Goal: Transaction & Acquisition: Purchase product/service

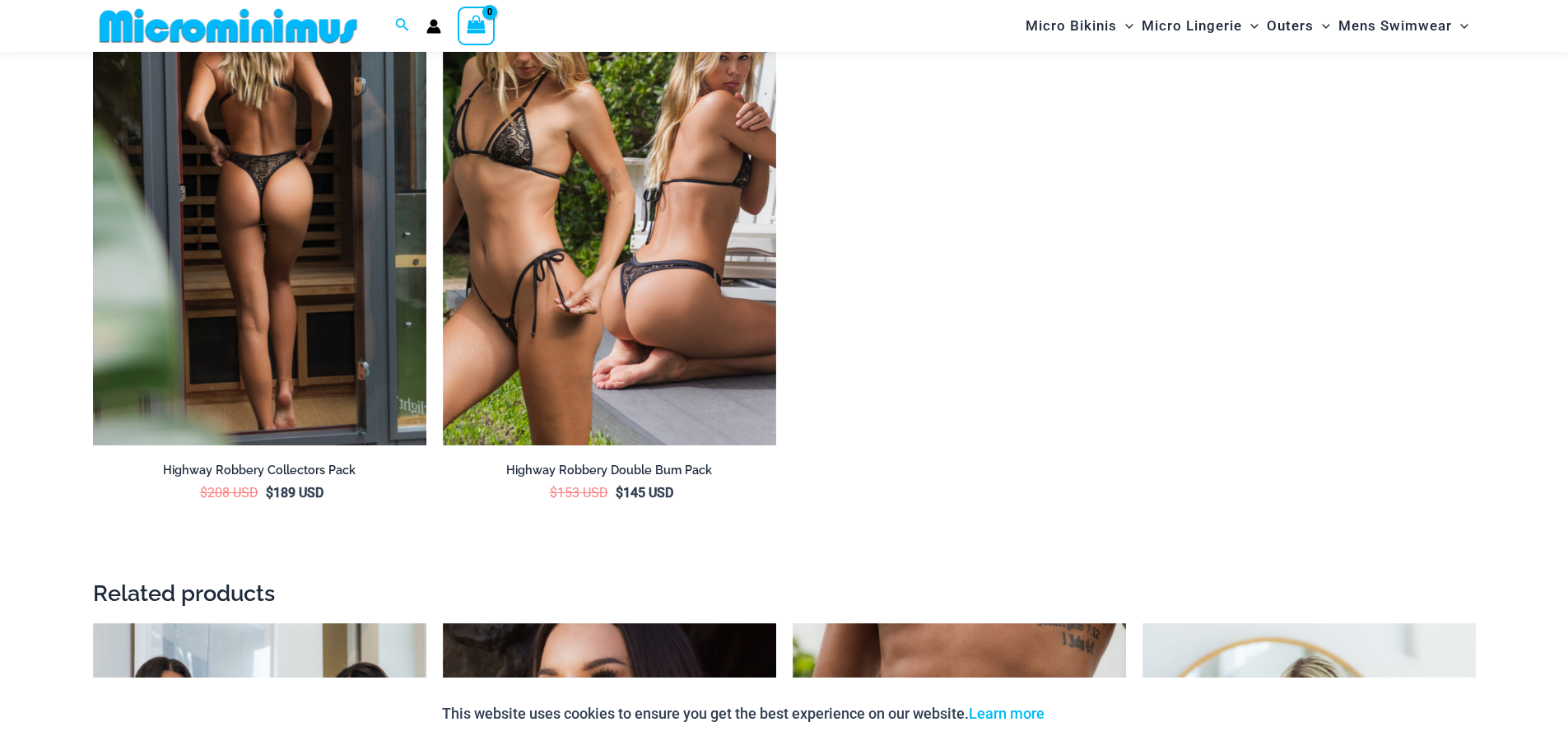
scroll to position [2705, 0]
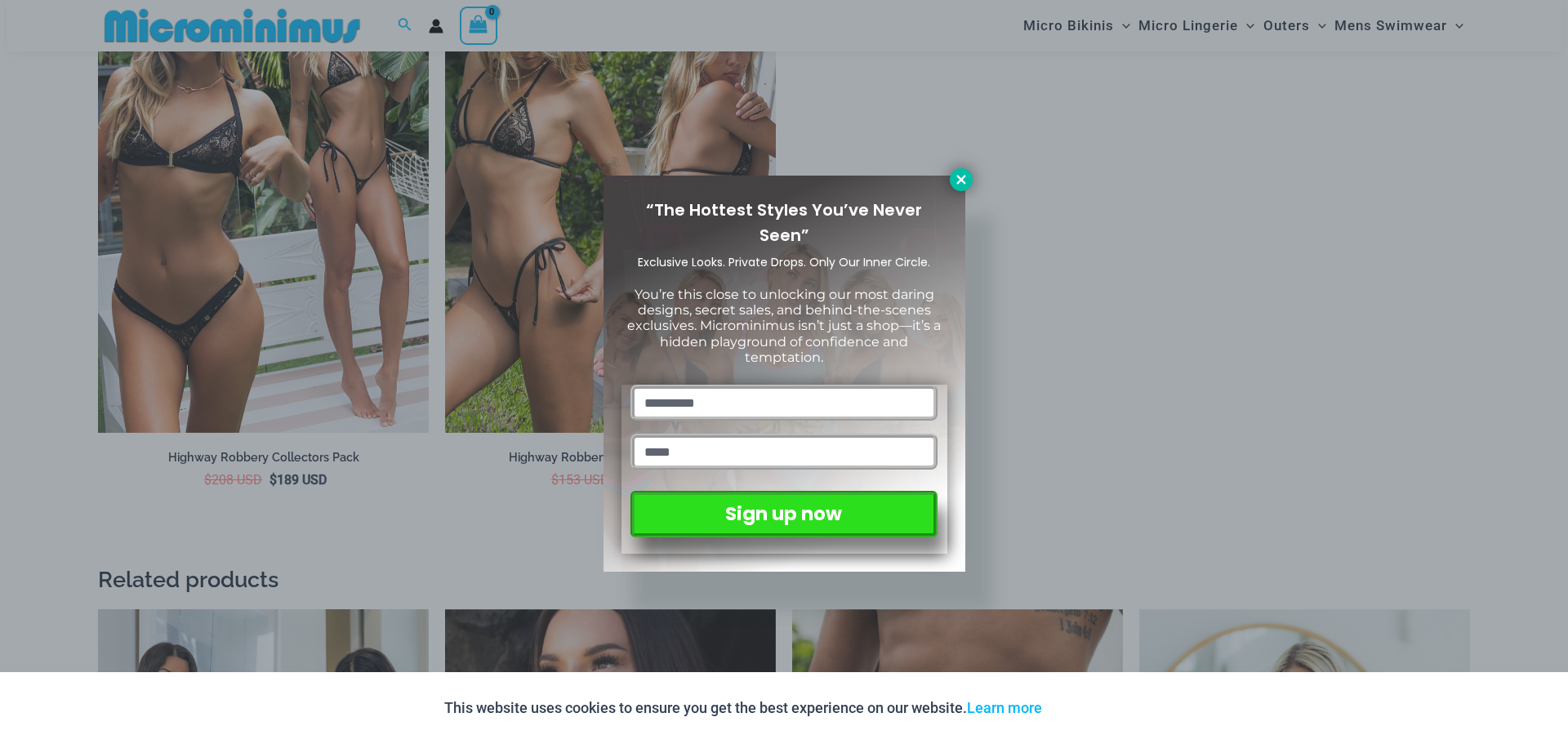
click at [967, 184] on icon at bounding box center [961, 180] width 15 height 15
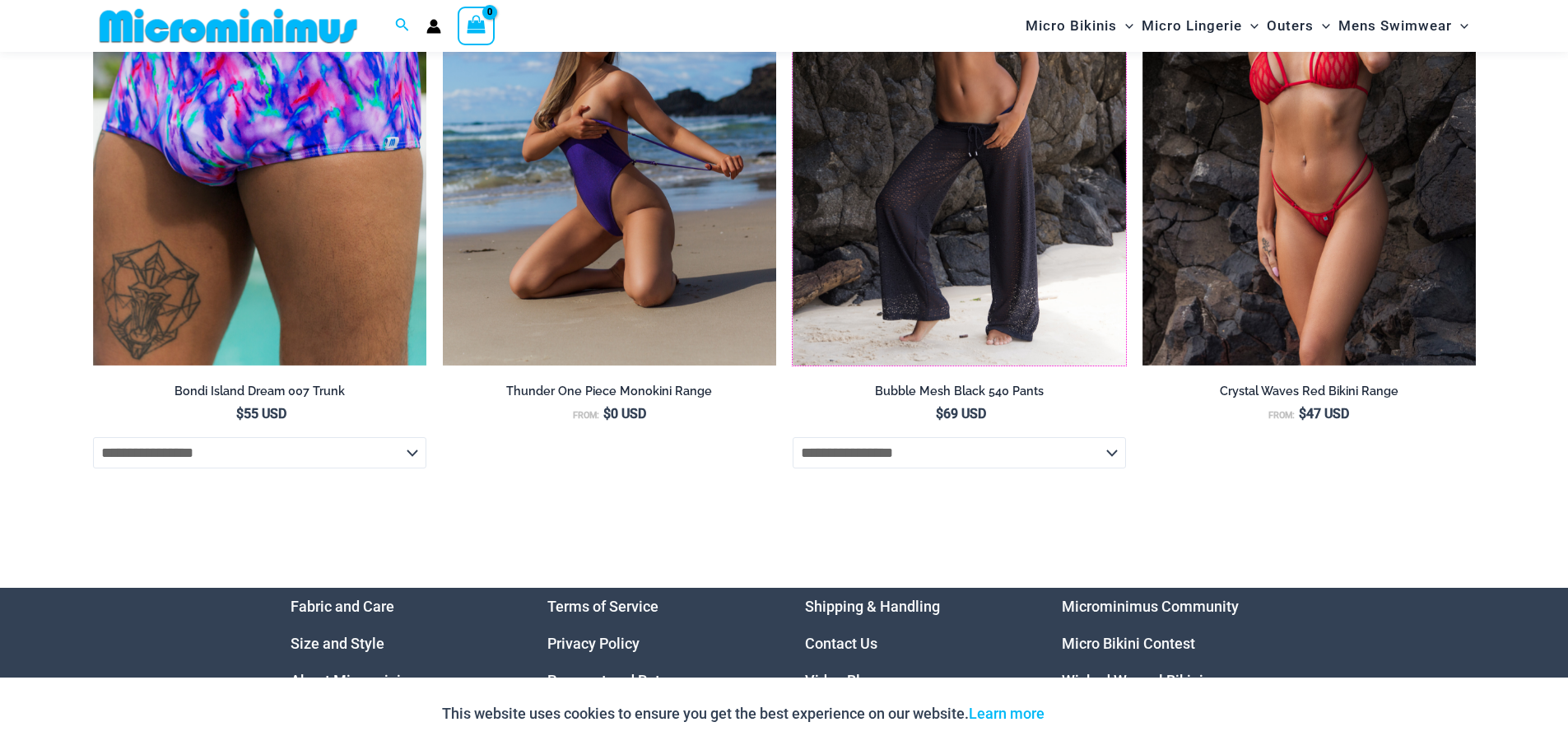
scroll to position [5917, 0]
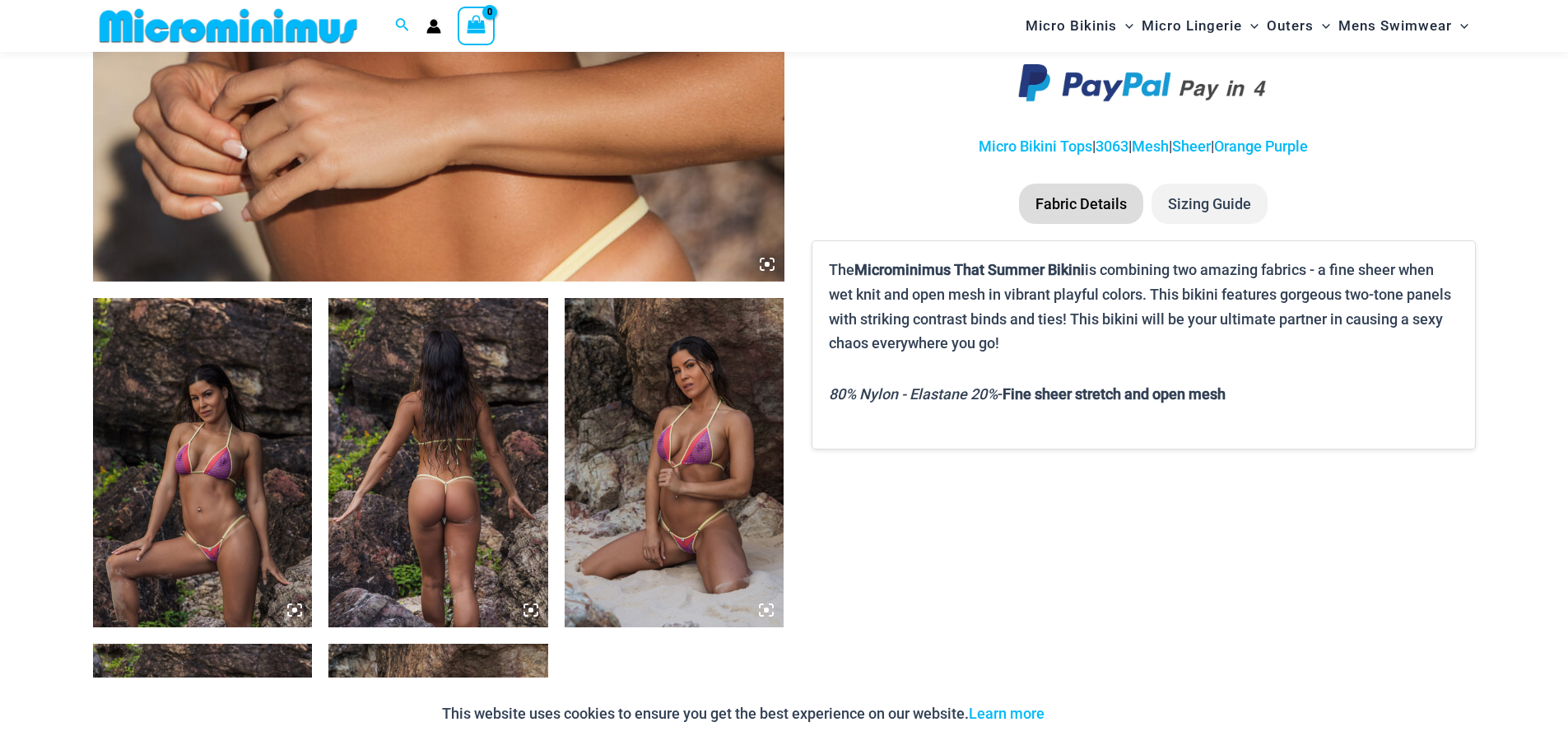
scroll to position [1137, 0]
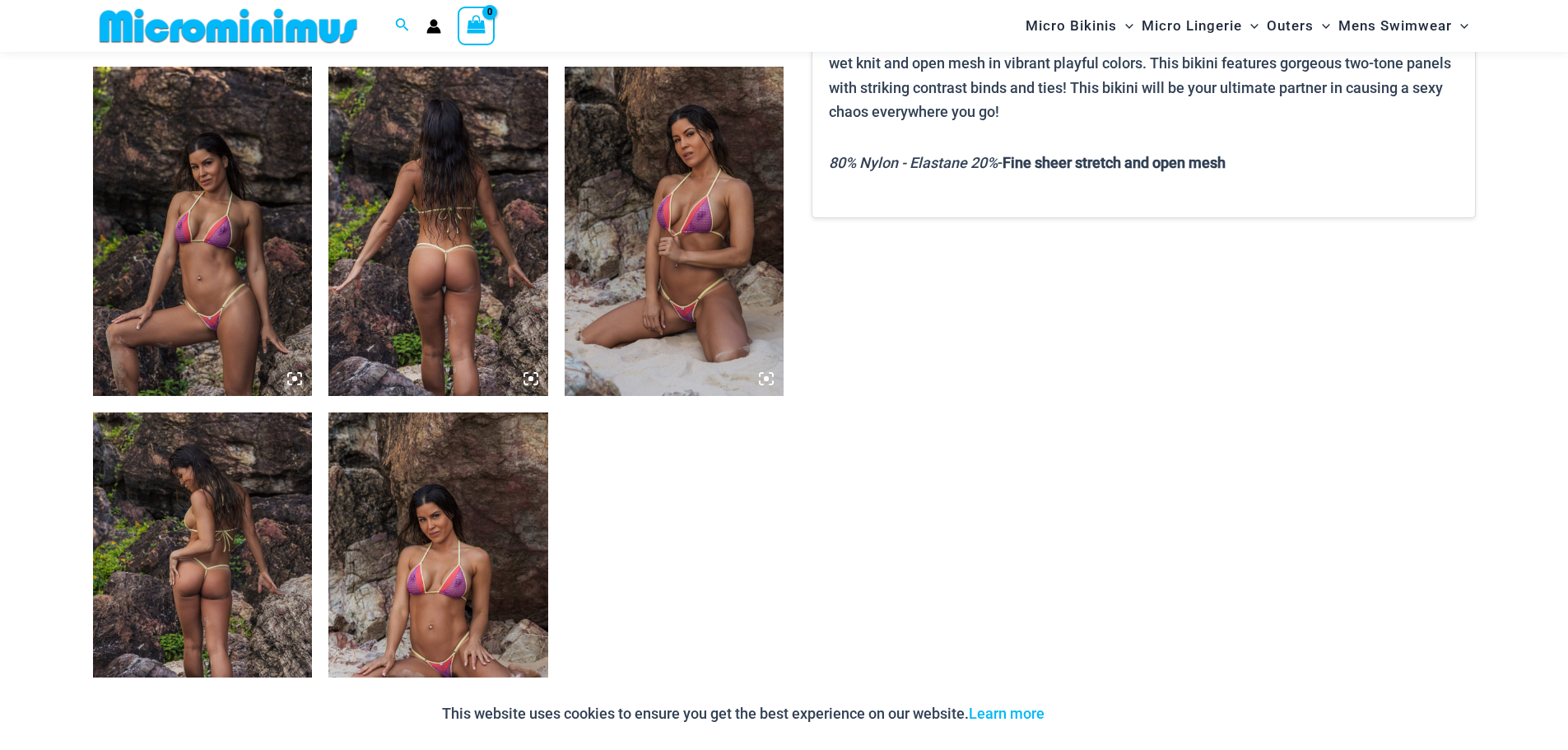
click at [676, 276] on img at bounding box center [675, 231] width 219 height 329
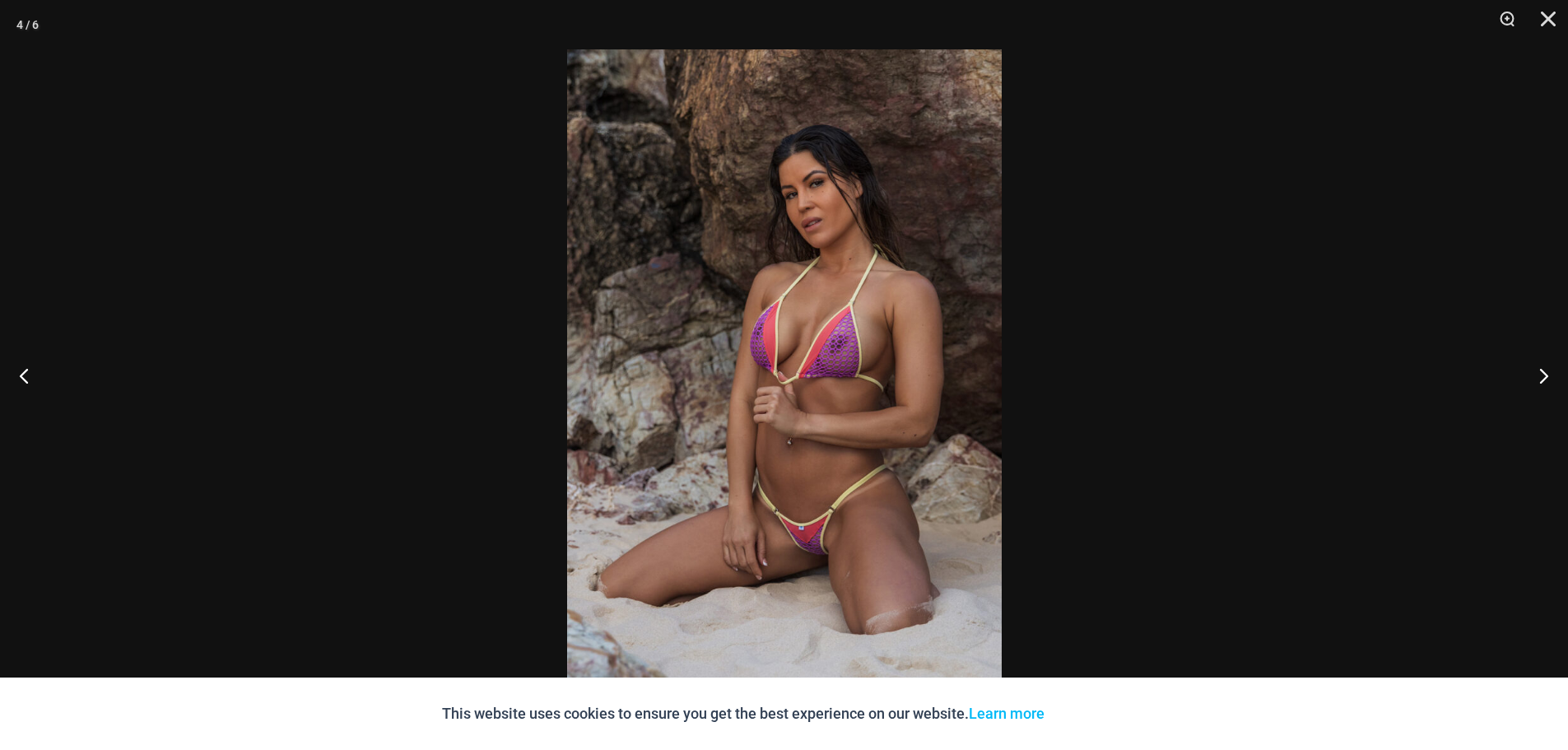
click at [759, 314] on img at bounding box center [784, 375] width 435 height 652
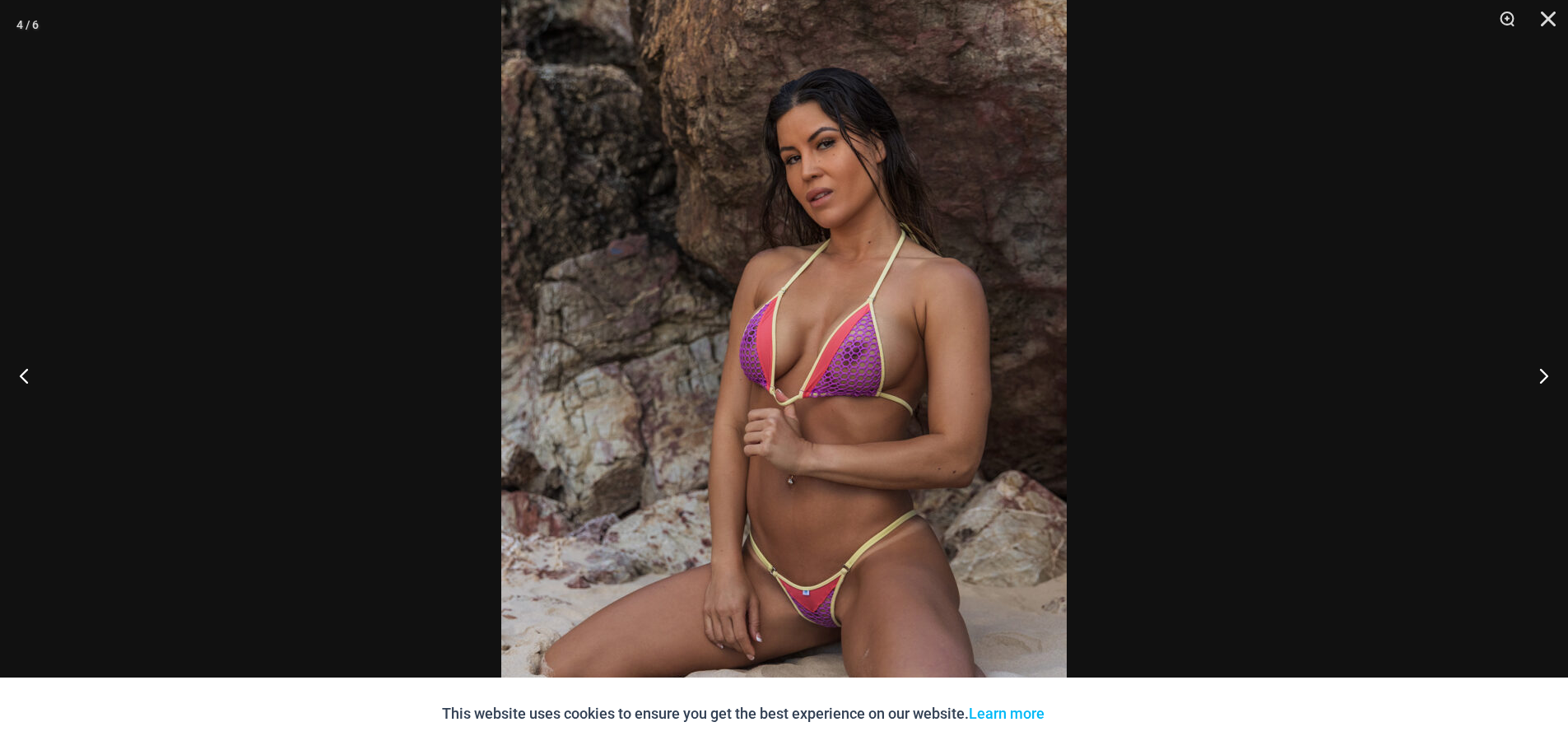
click at [759, 314] on img at bounding box center [784, 393] width 565 height 848
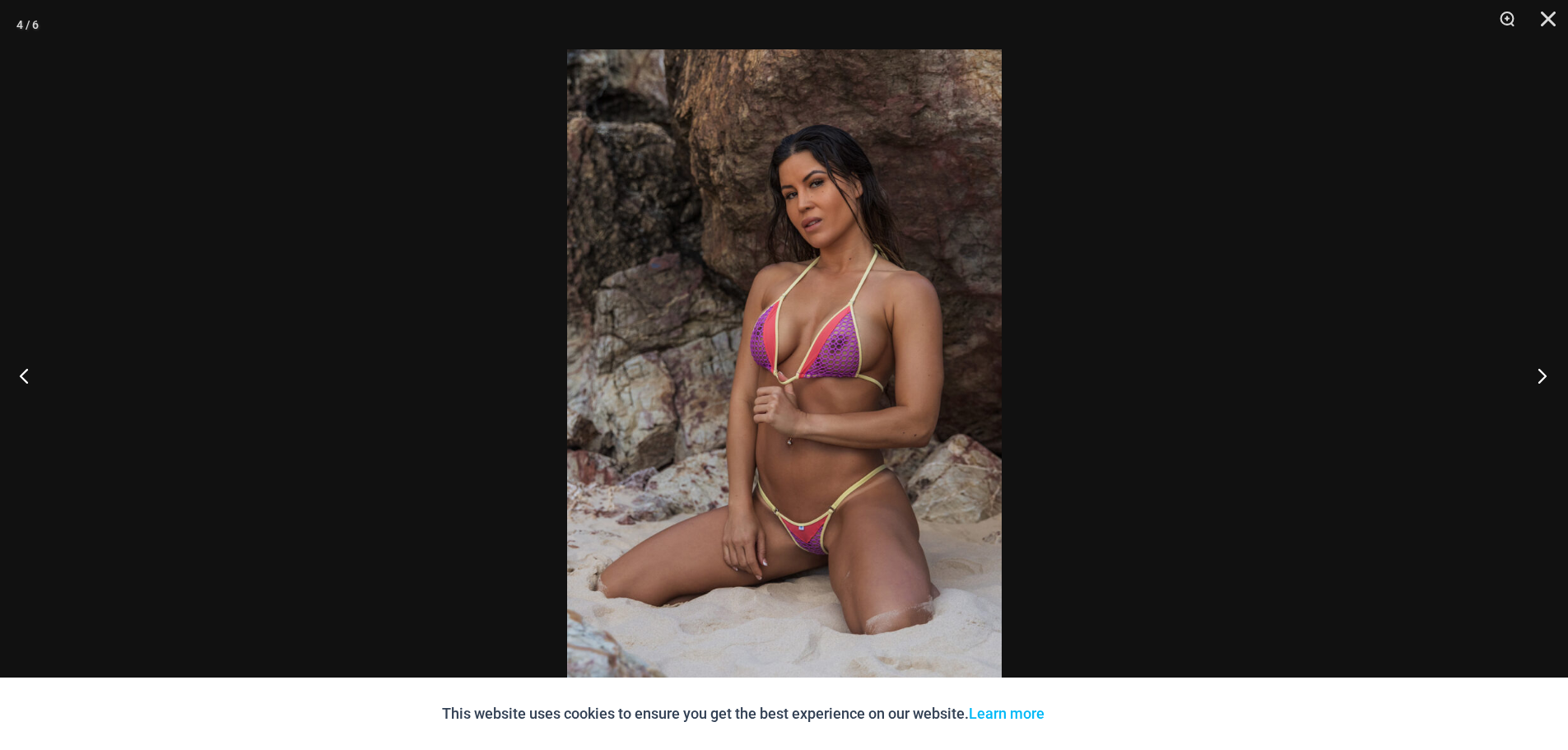
click at [1545, 371] on button "Next" at bounding box center [1537, 375] width 61 height 82
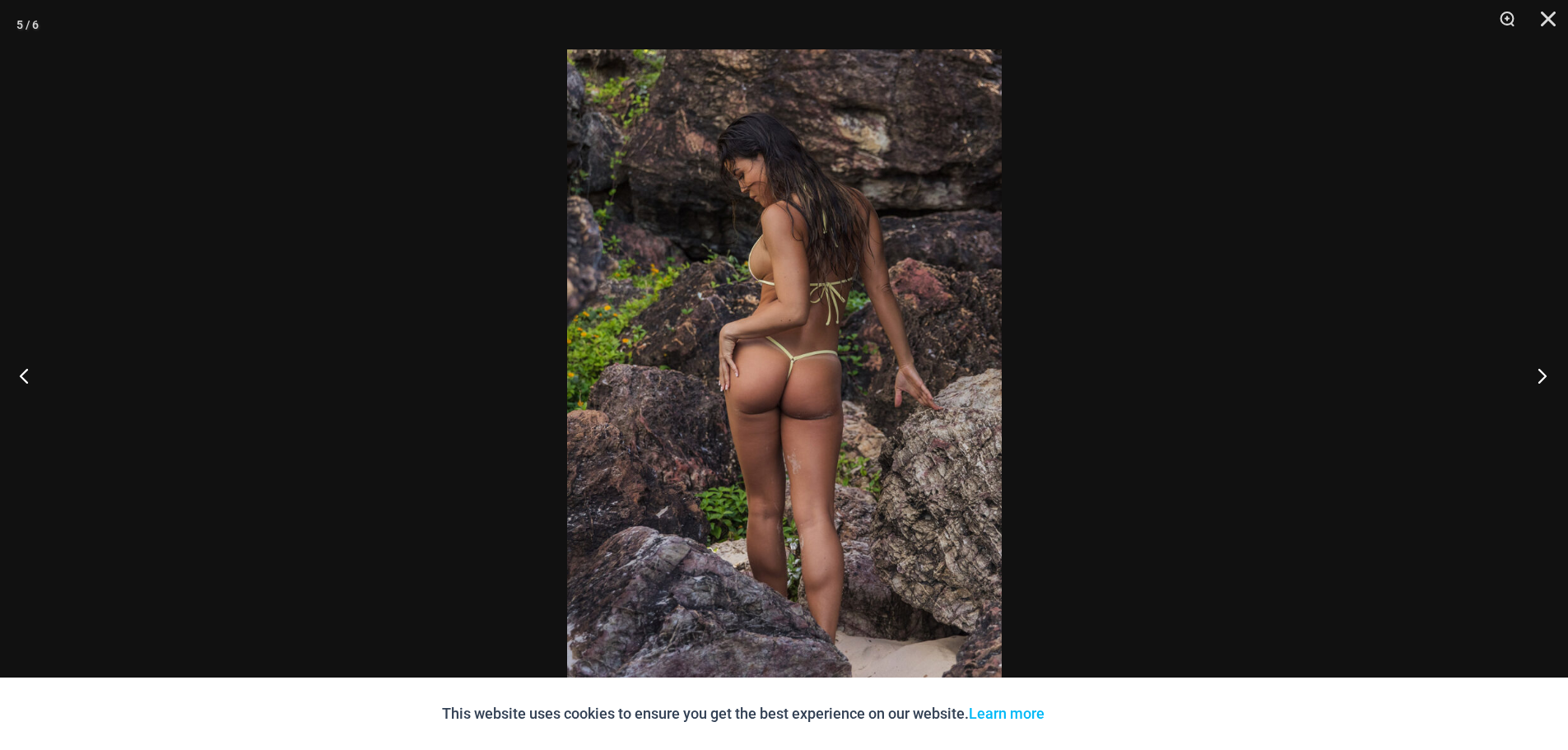
click at [1545, 371] on button "Next" at bounding box center [1537, 375] width 61 height 82
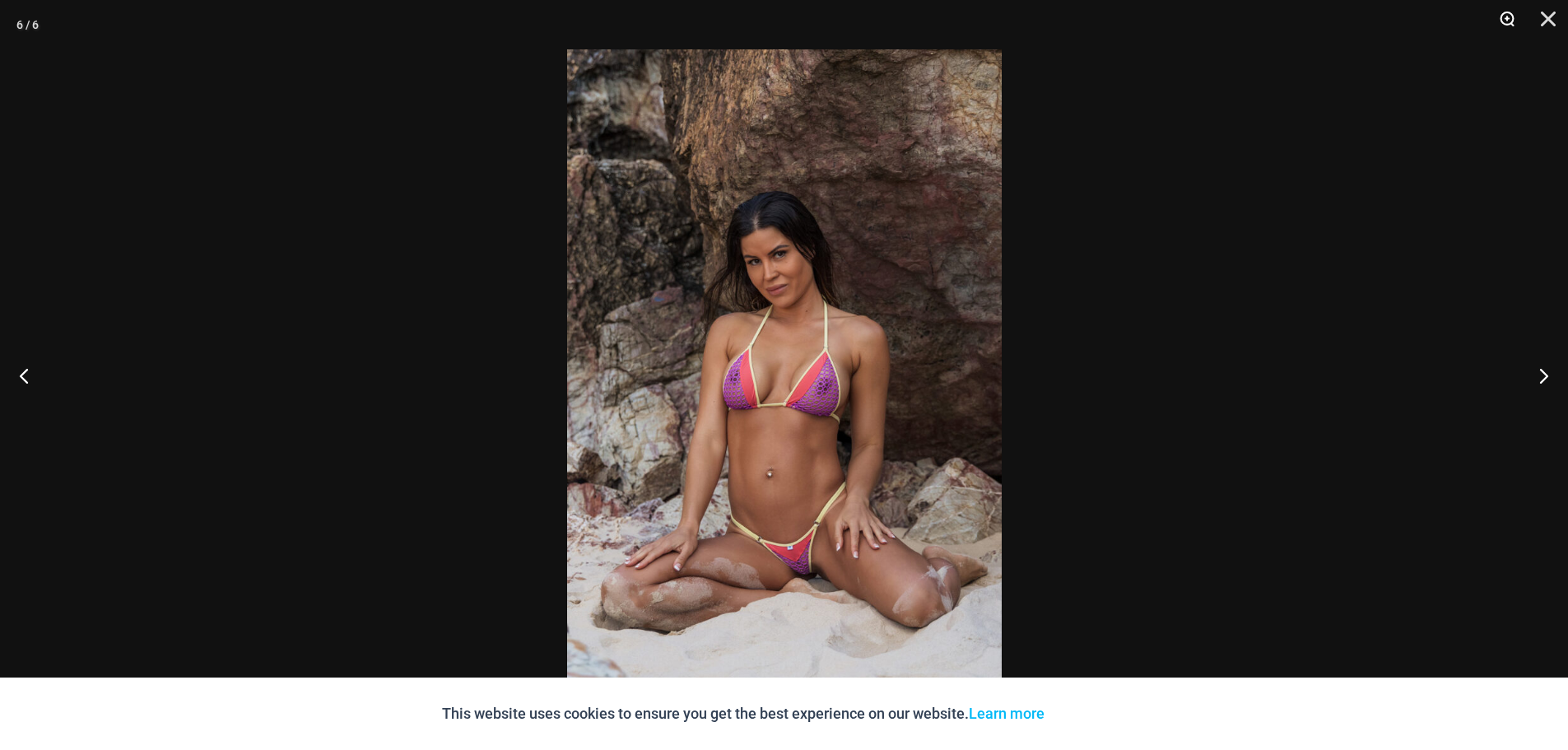
click at [1503, 14] on button "Zoom" at bounding box center [1502, 24] width 42 height 49
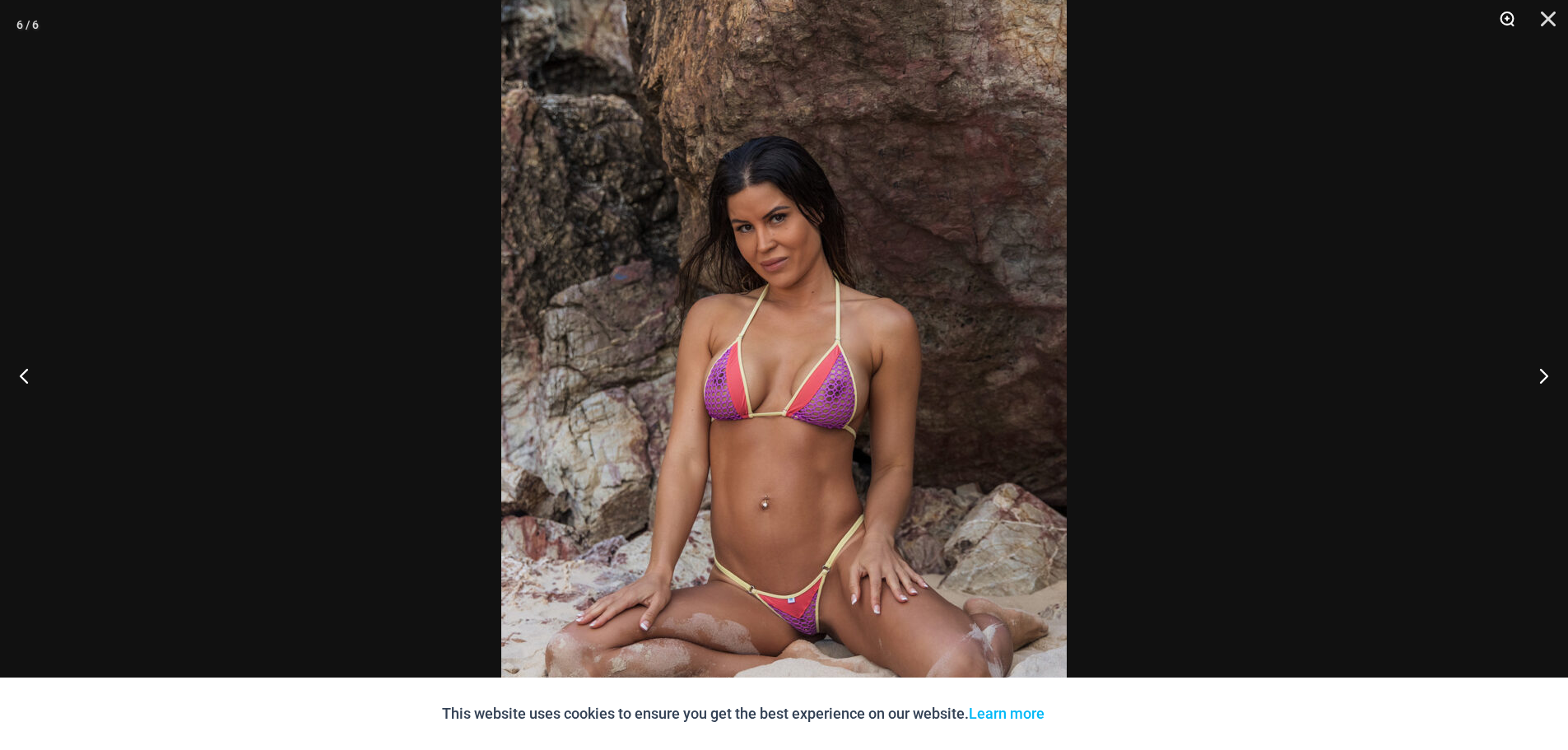
click at [1503, 14] on button "Zoom" at bounding box center [1502, 24] width 42 height 49
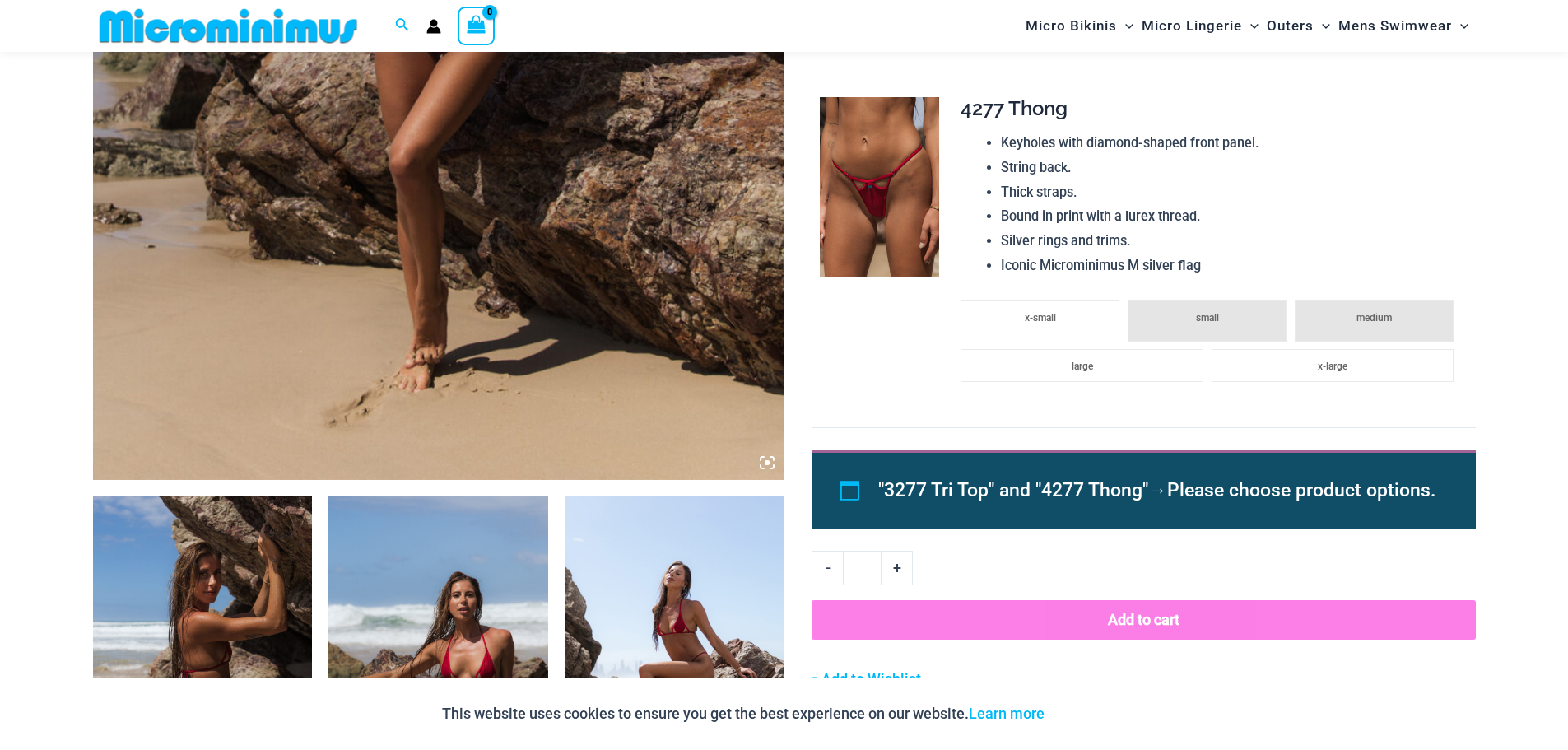
scroll to position [811, 0]
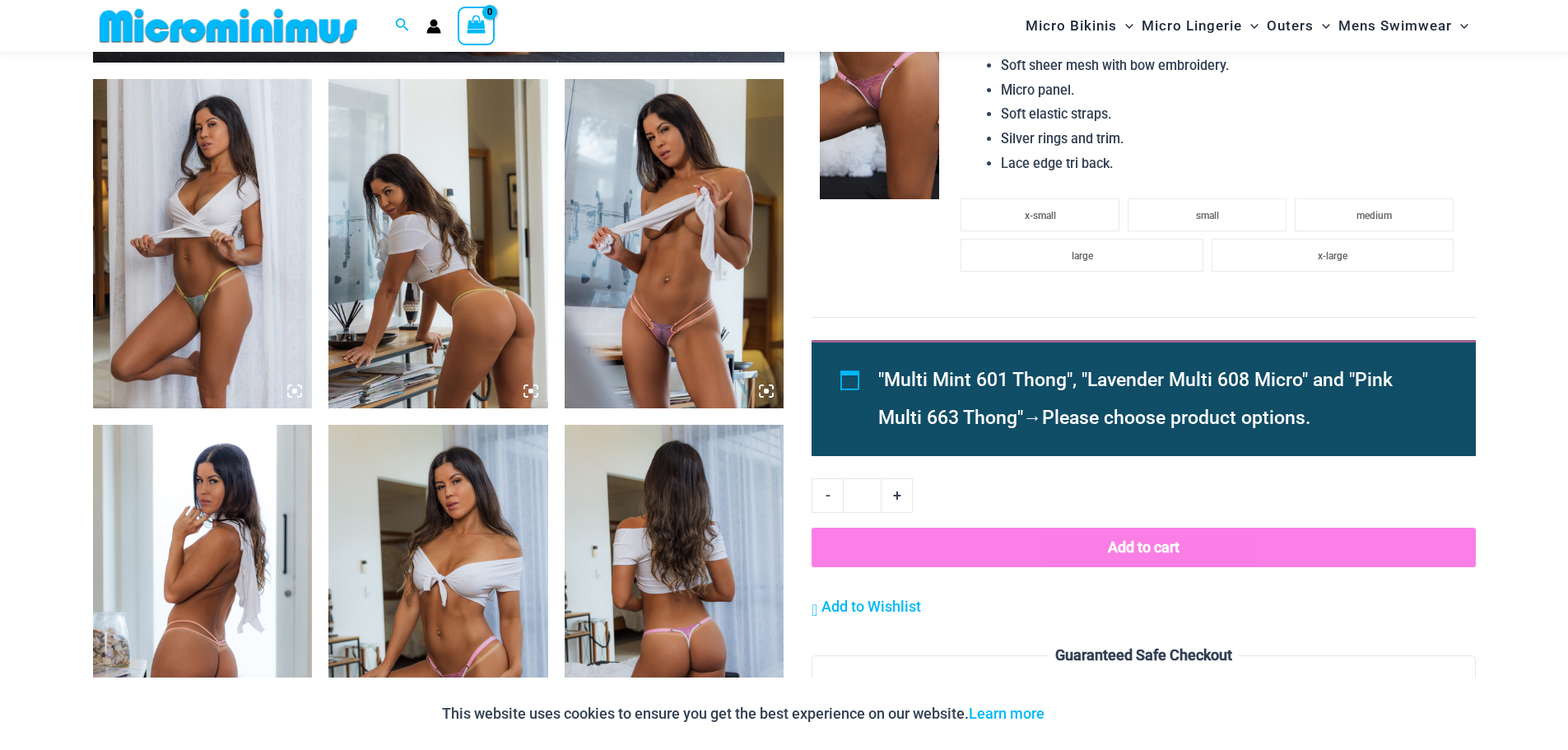
scroll to position [1137, 0]
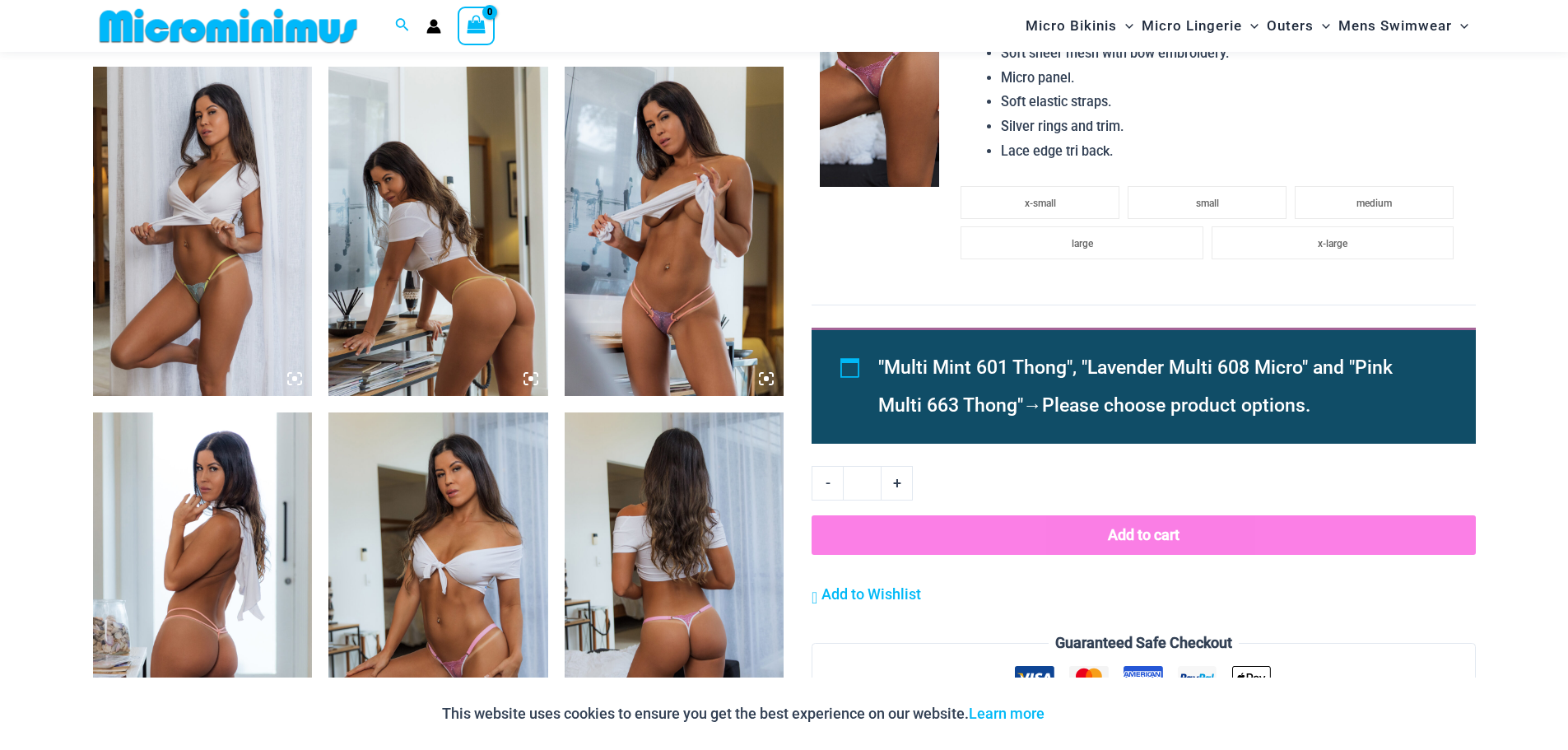
click at [691, 197] on img at bounding box center [675, 231] width 219 height 329
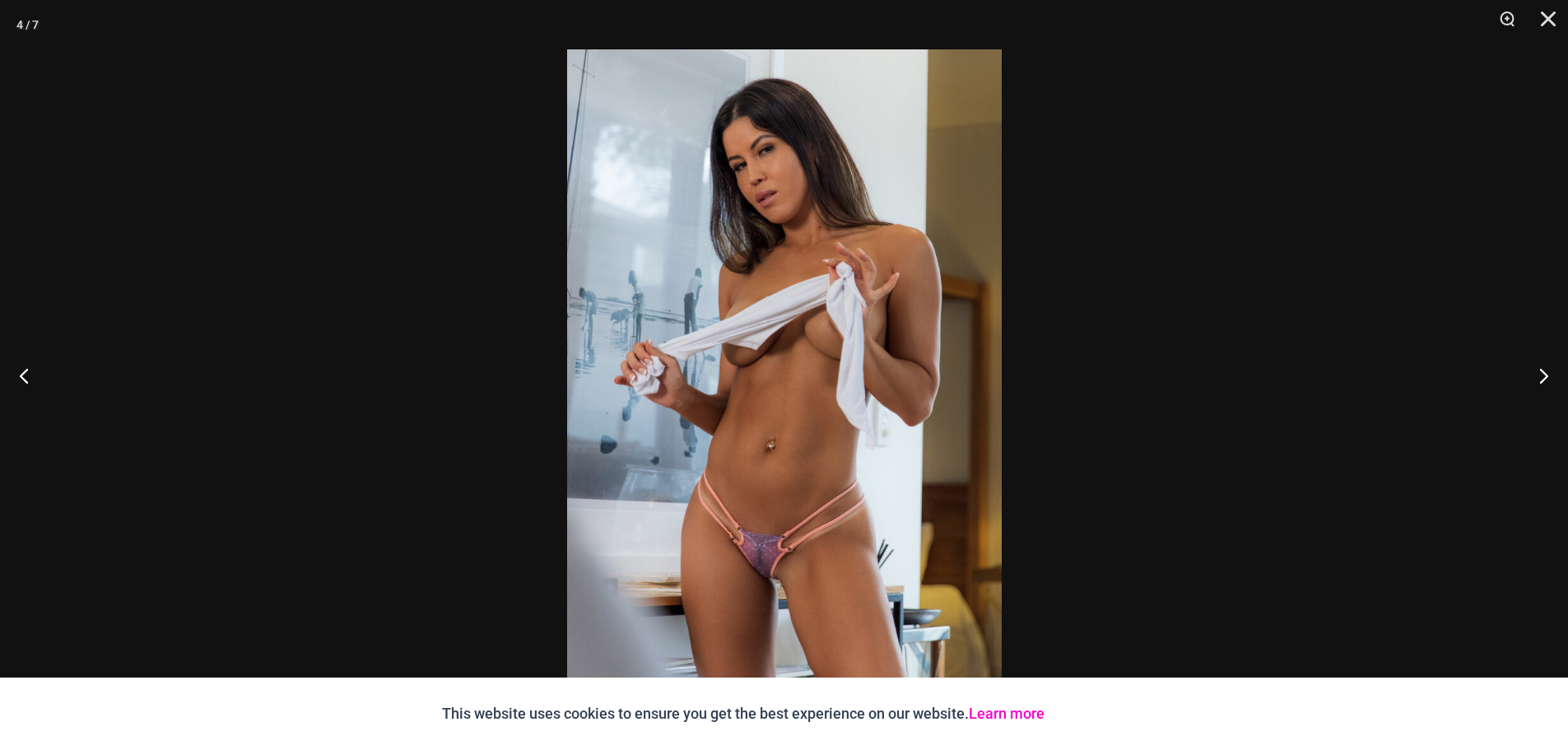
click at [1001, 705] on link "Learn more" at bounding box center [1006, 713] width 76 height 17
click at [681, 335] on img at bounding box center [784, 375] width 435 height 652
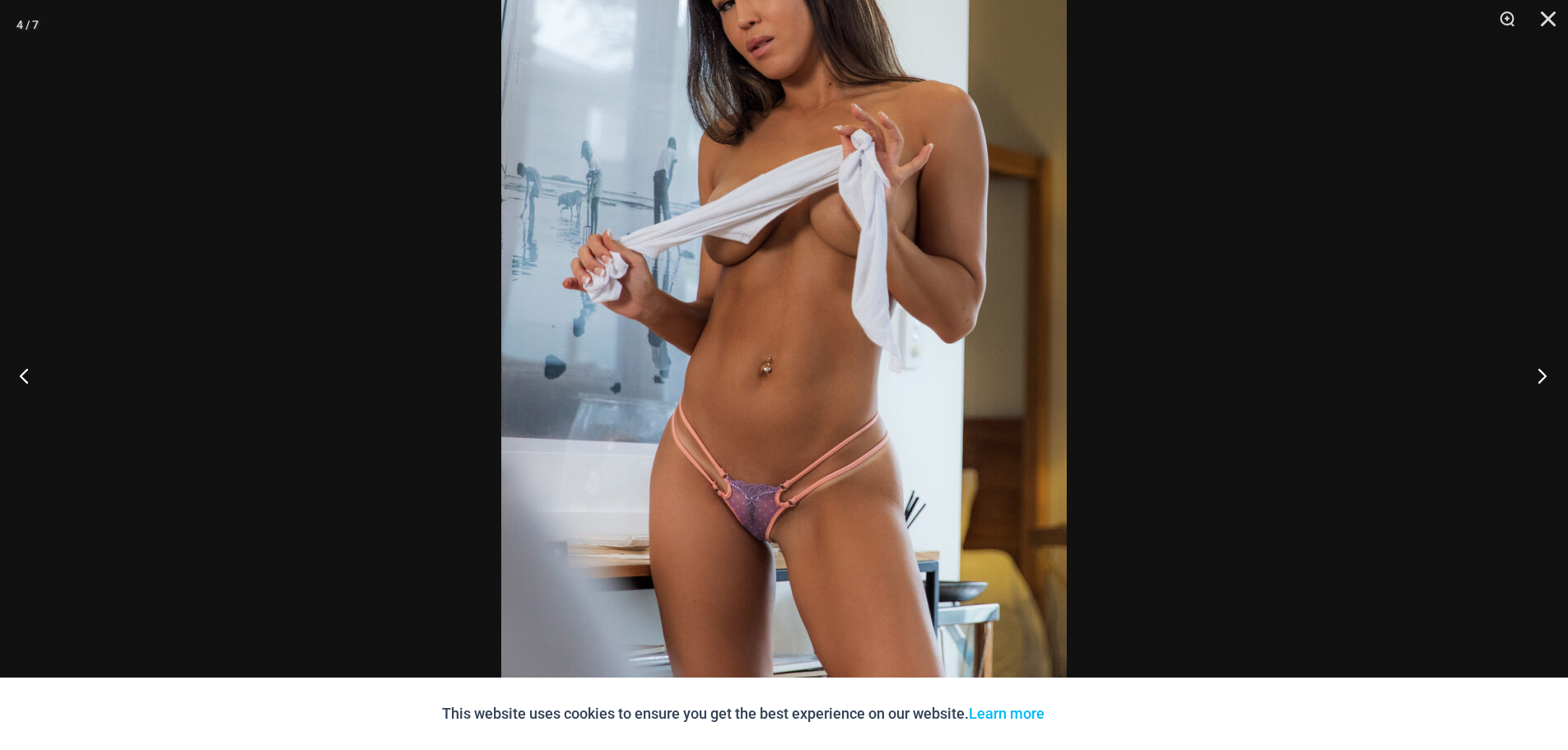
click at [1549, 387] on button "Next" at bounding box center [1537, 375] width 61 height 82
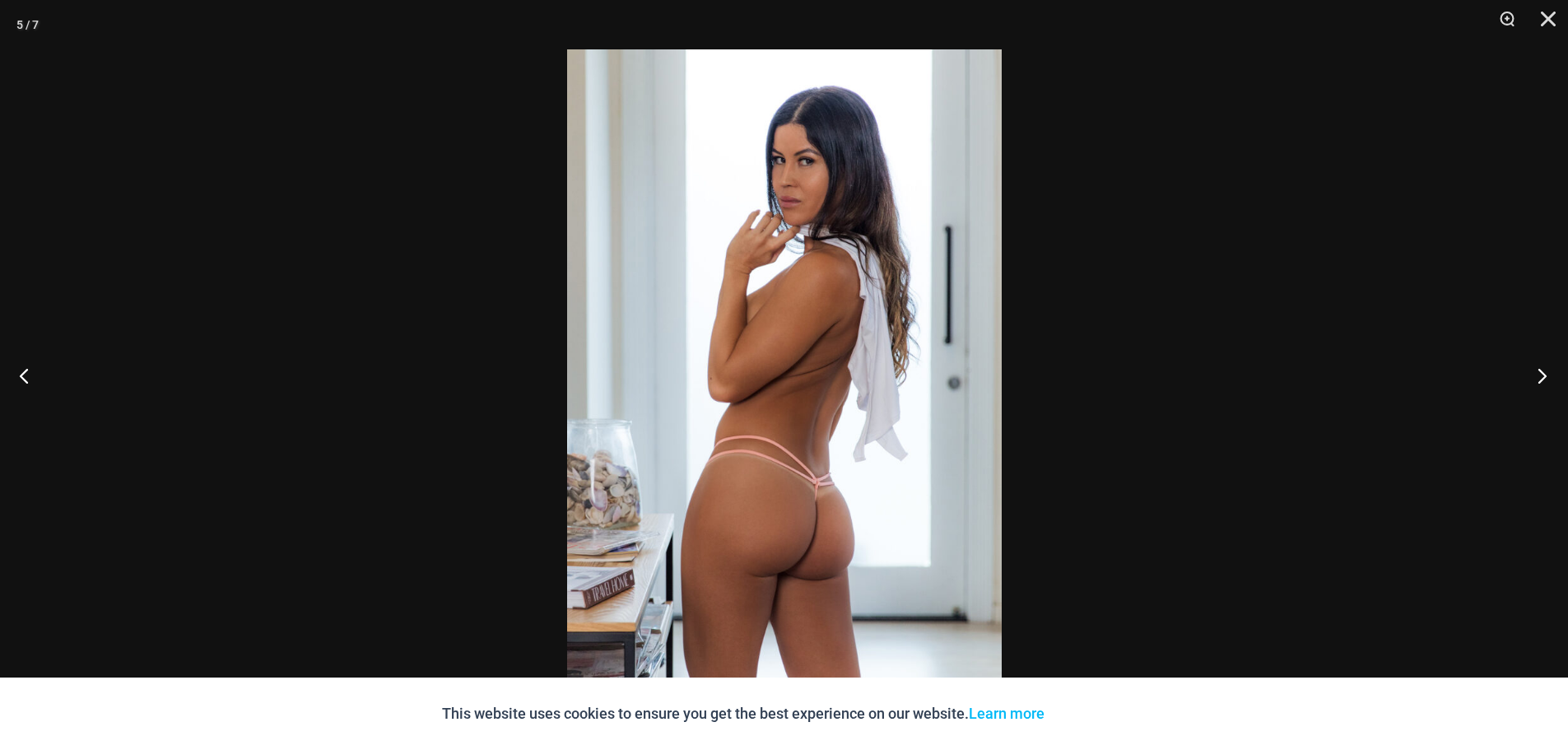
click at [1539, 382] on button "Next" at bounding box center [1537, 375] width 61 height 82
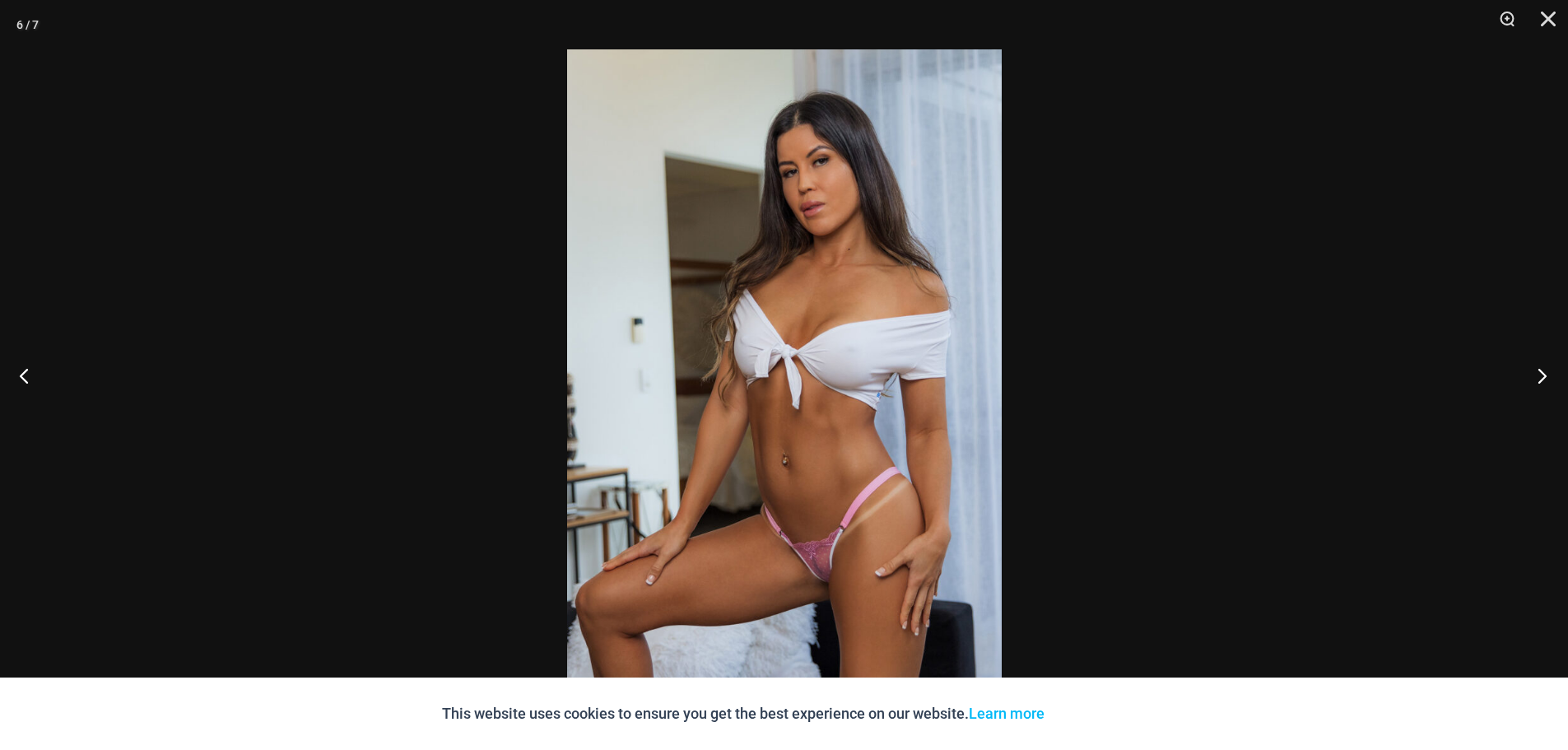
click at [1539, 382] on button "Next" at bounding box center [1537, 375] width 61 height 82
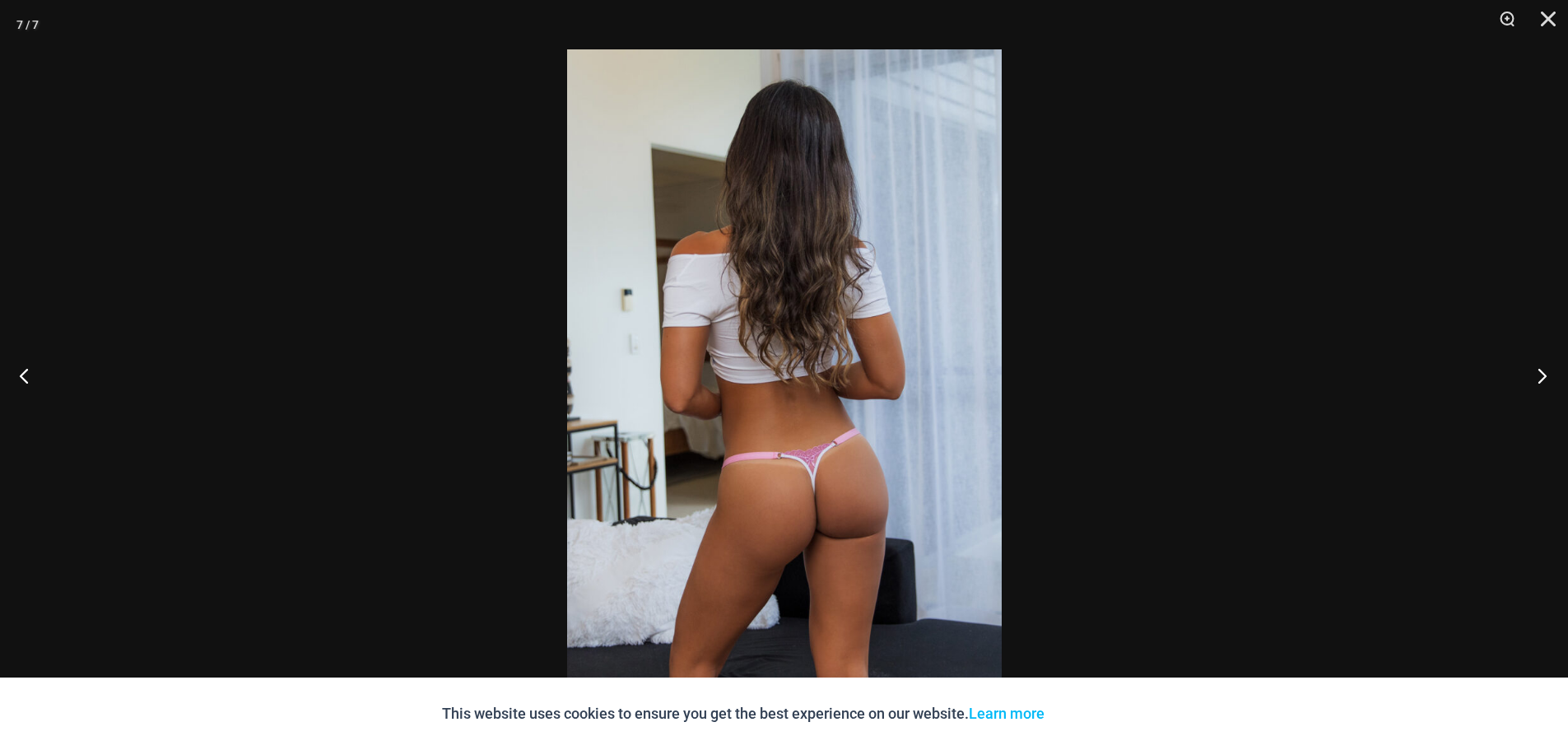
click at [1539, 382] on button "Next" at bounding box center [1537, 375] width 61 height 82
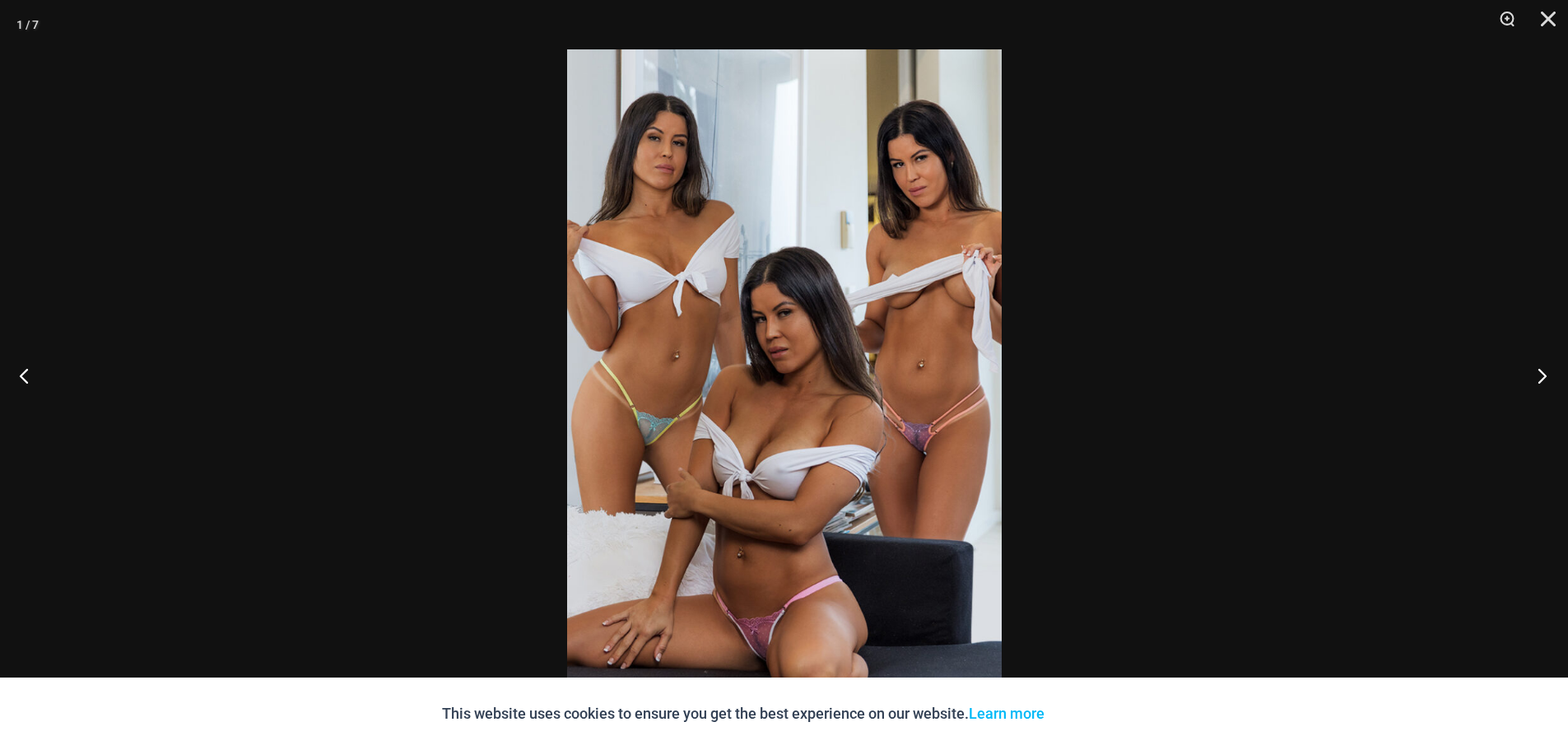
click at [1539, 382] on button "Next" at bounding box center [1537, 375] width 61 height 82
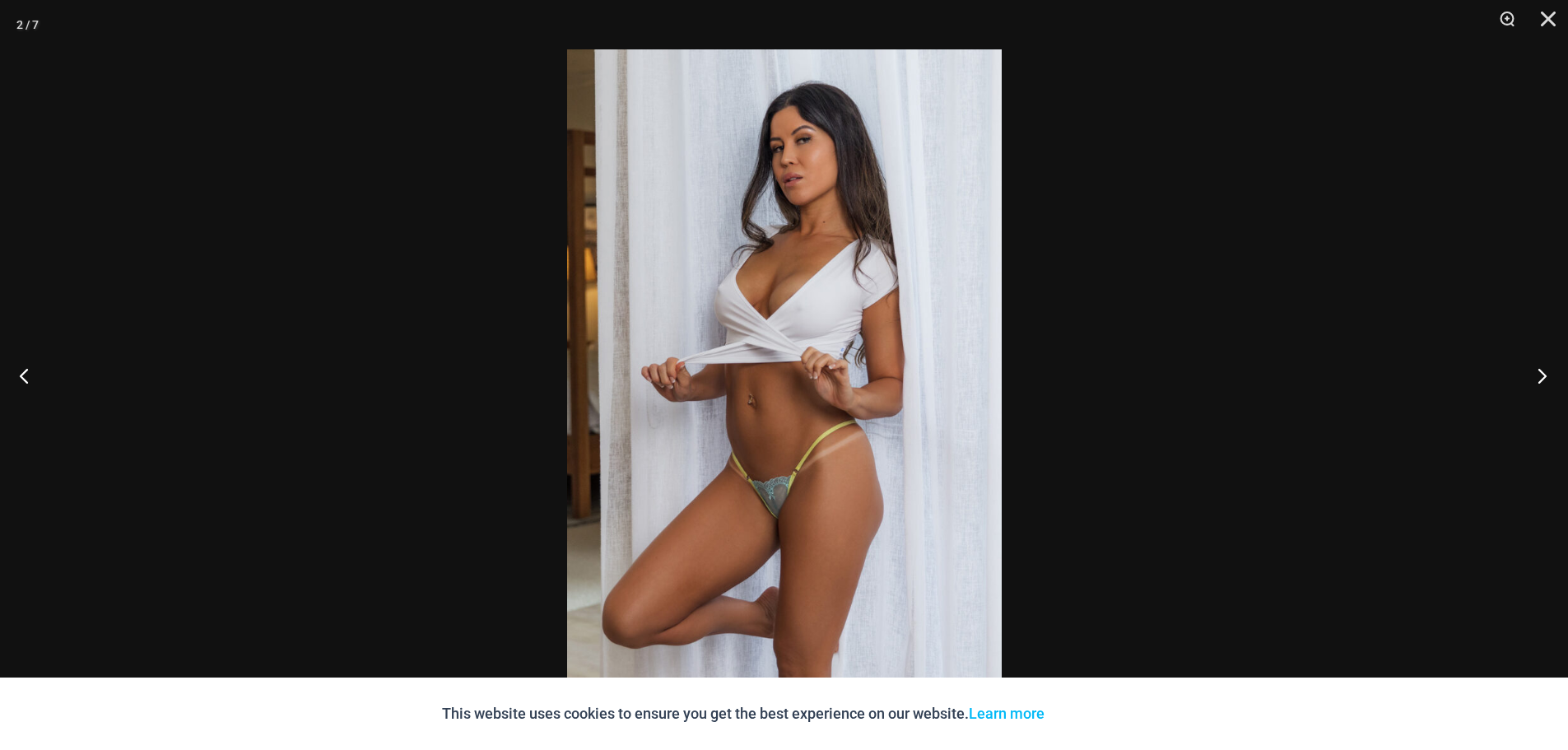
click at [1539, 382] on button "Next" at bounding box center [1537, 375] width 61 height 82
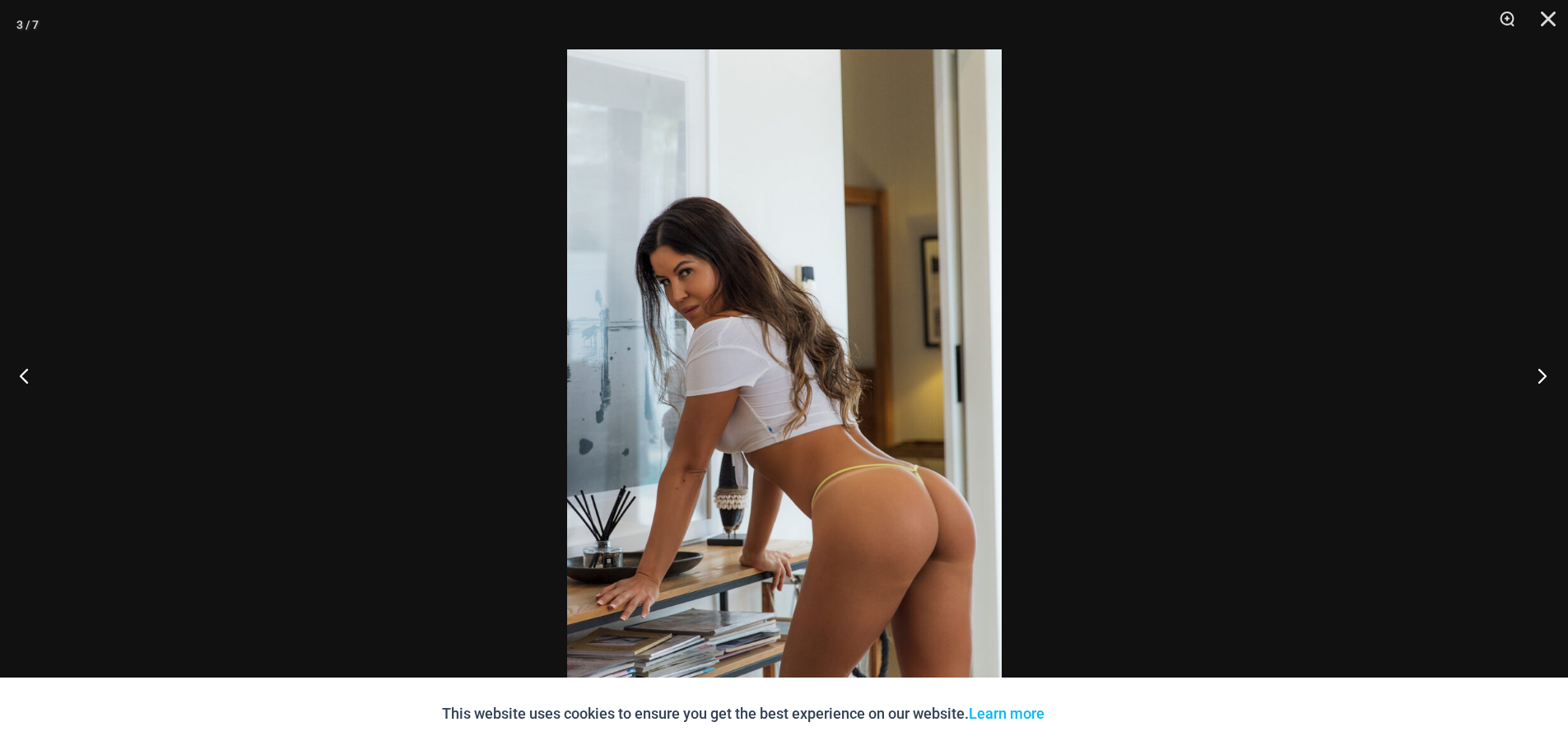
click at [1539, 382] on button "Next" at bounding box center [1537, 375] width 61 height 82
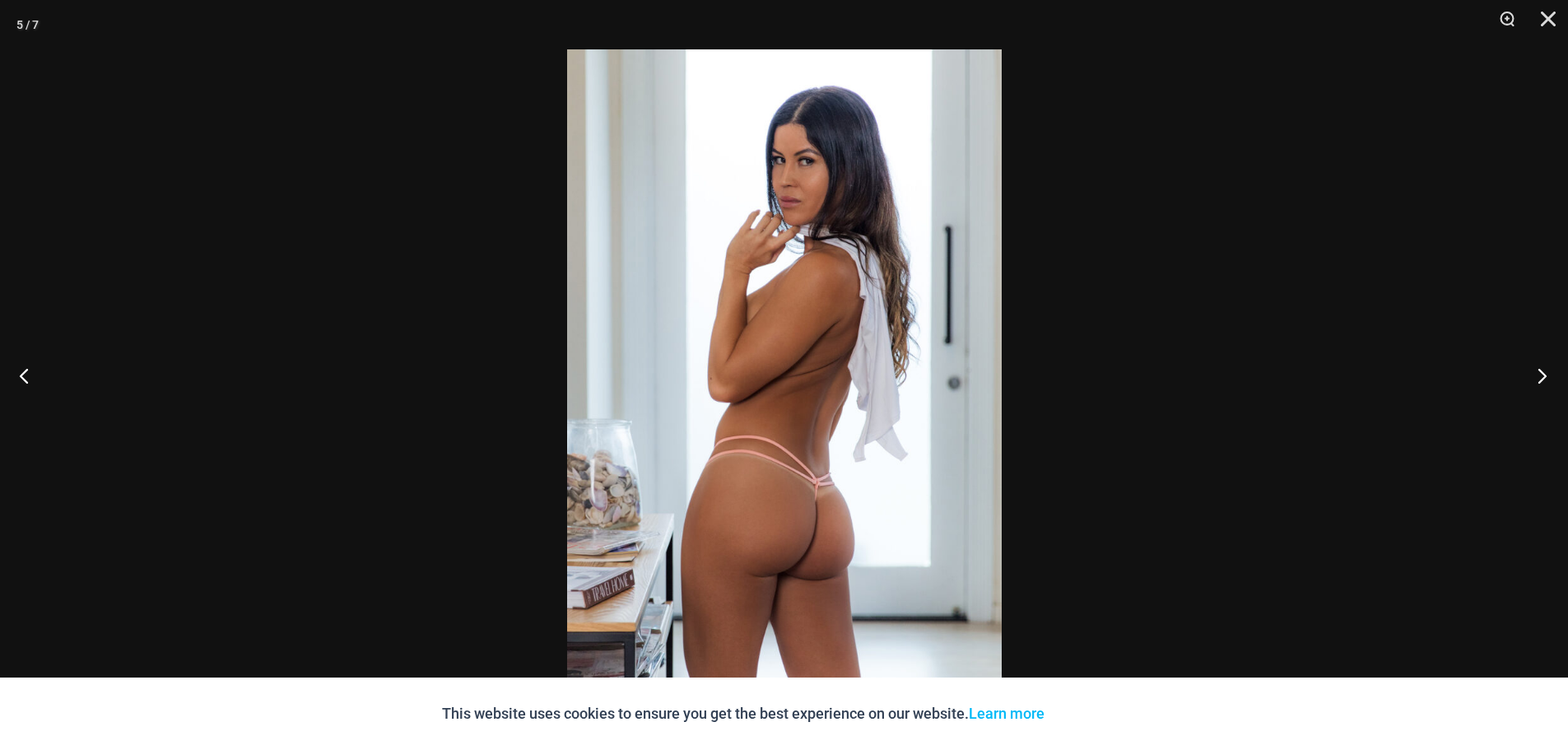
click at [1539, 382] on button "Next" at bounding box center [1537, 375] width 61 height 82
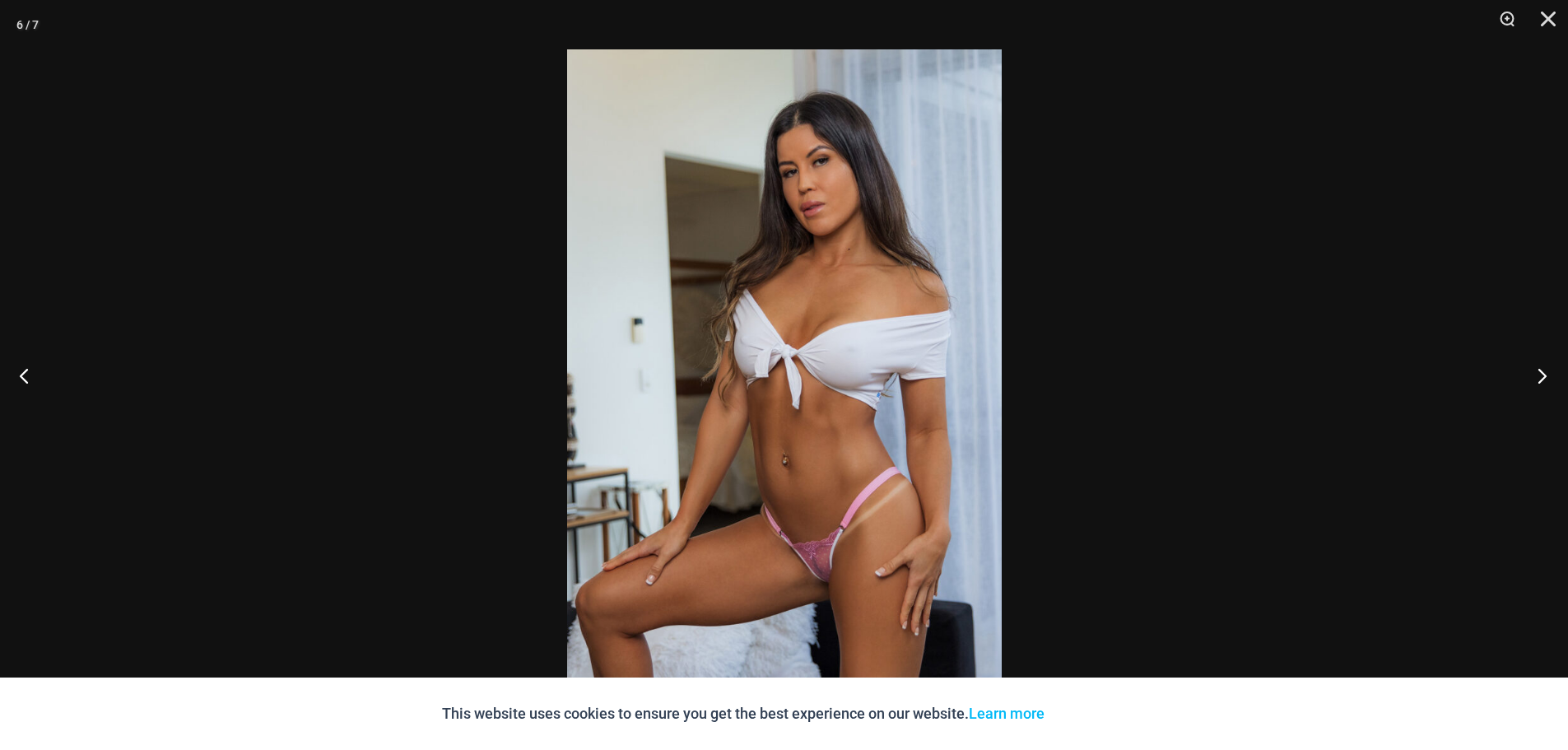
click at [1539, 382] on button "Next" at bounding box center [1537, 375] width 61 height 82
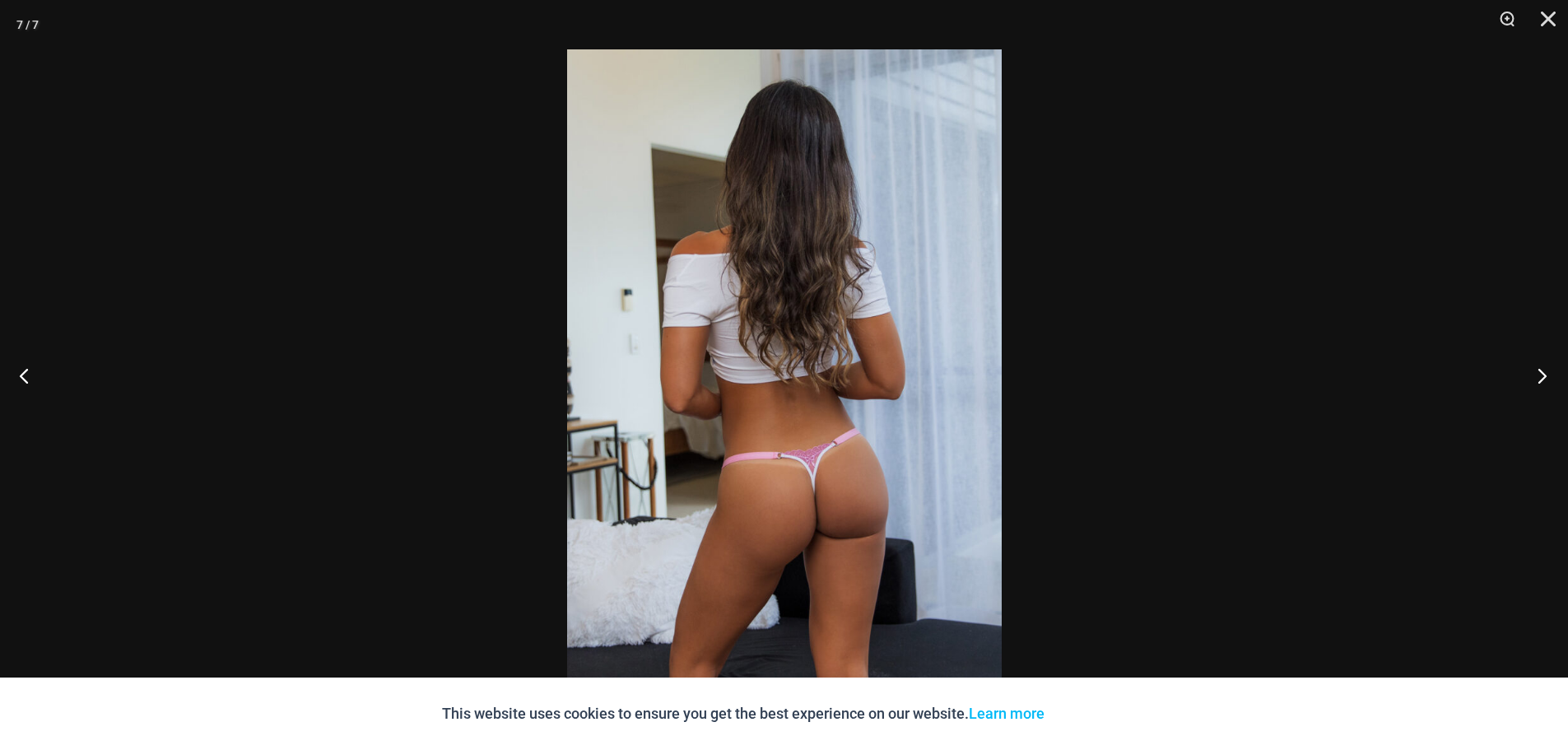
click at [1539, 382] on button "Next" at bounding box center [1537, 375] width 61 height 82
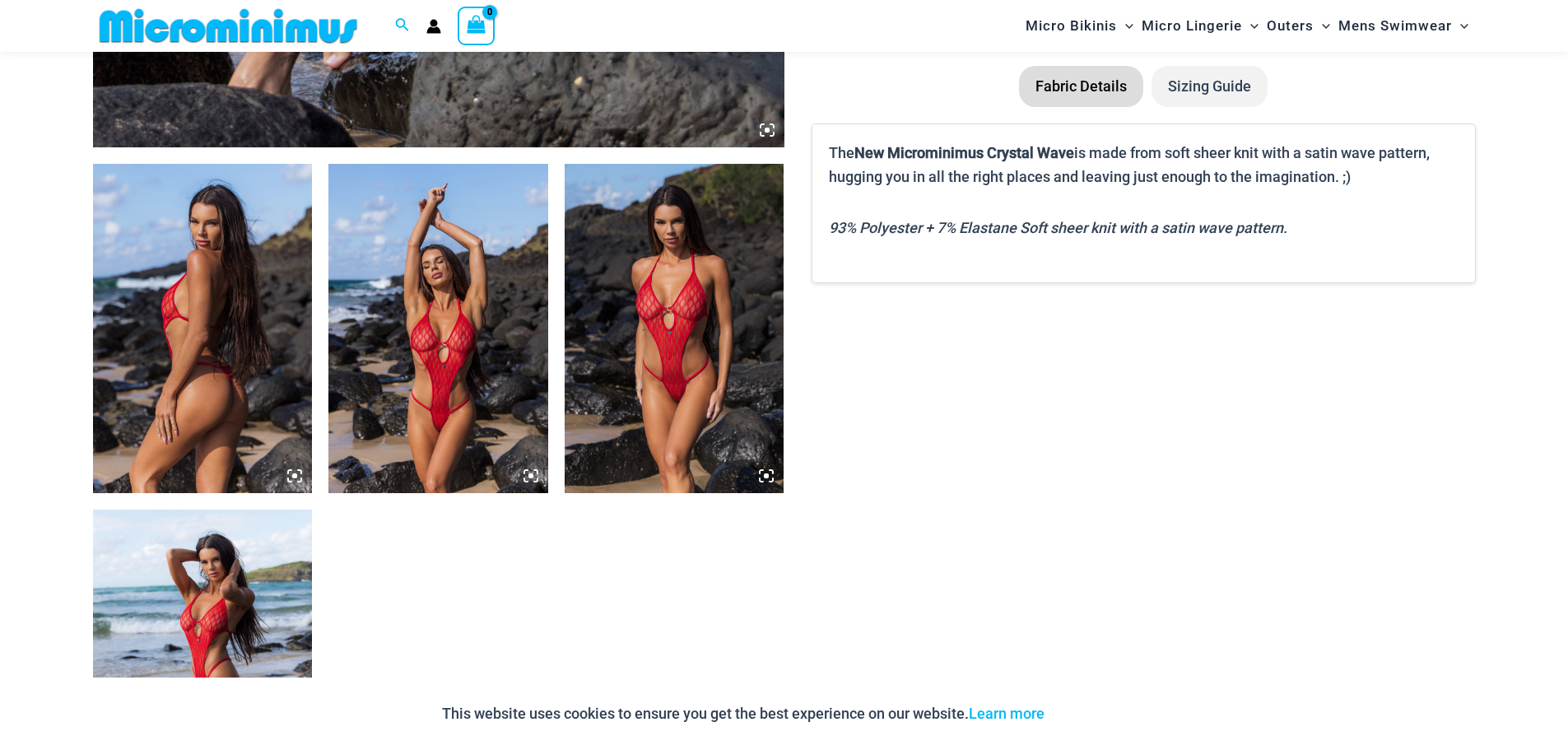
scroll to position [1056, 0]
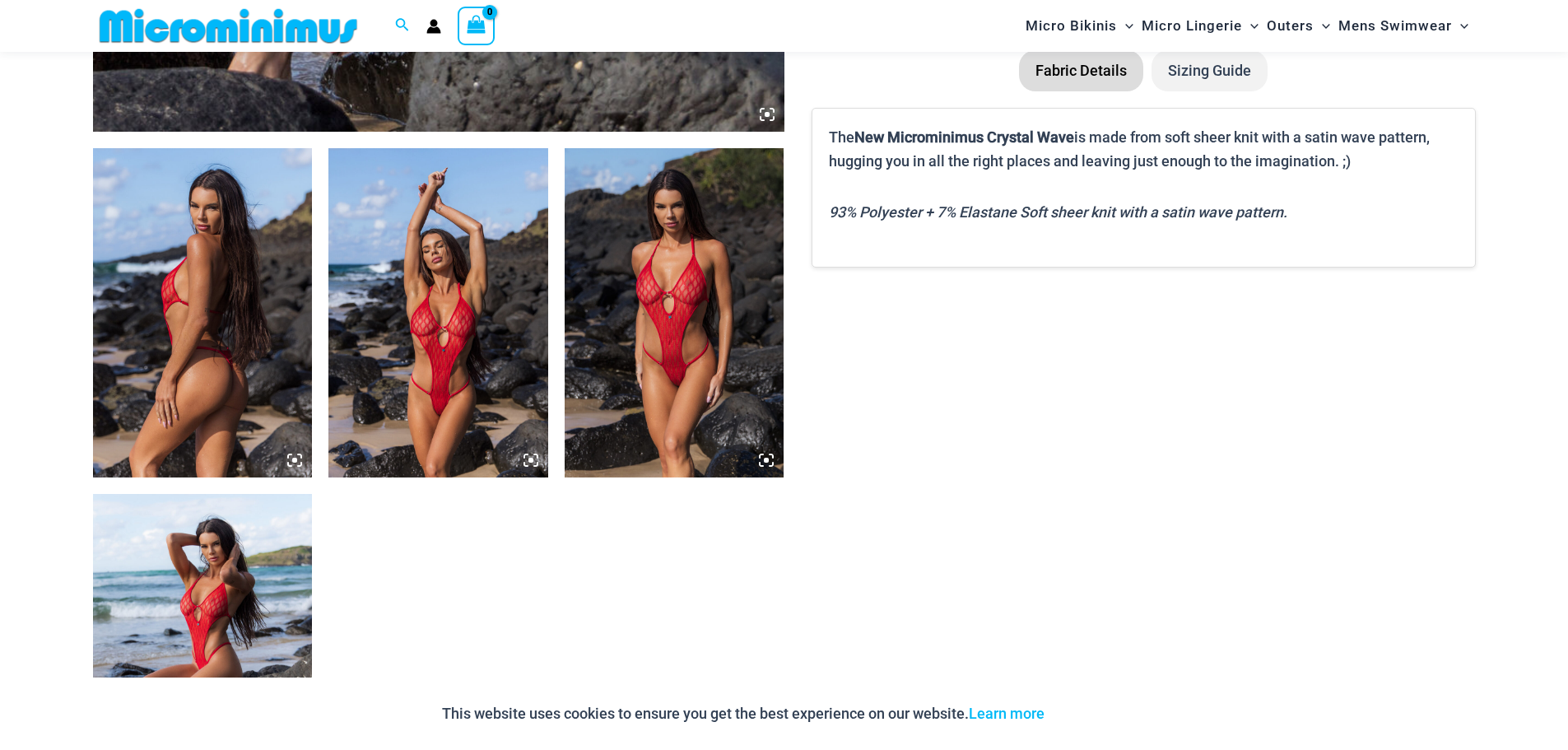
click at [721, 323] on img at bounding box center [675, 313] width 219 height 329
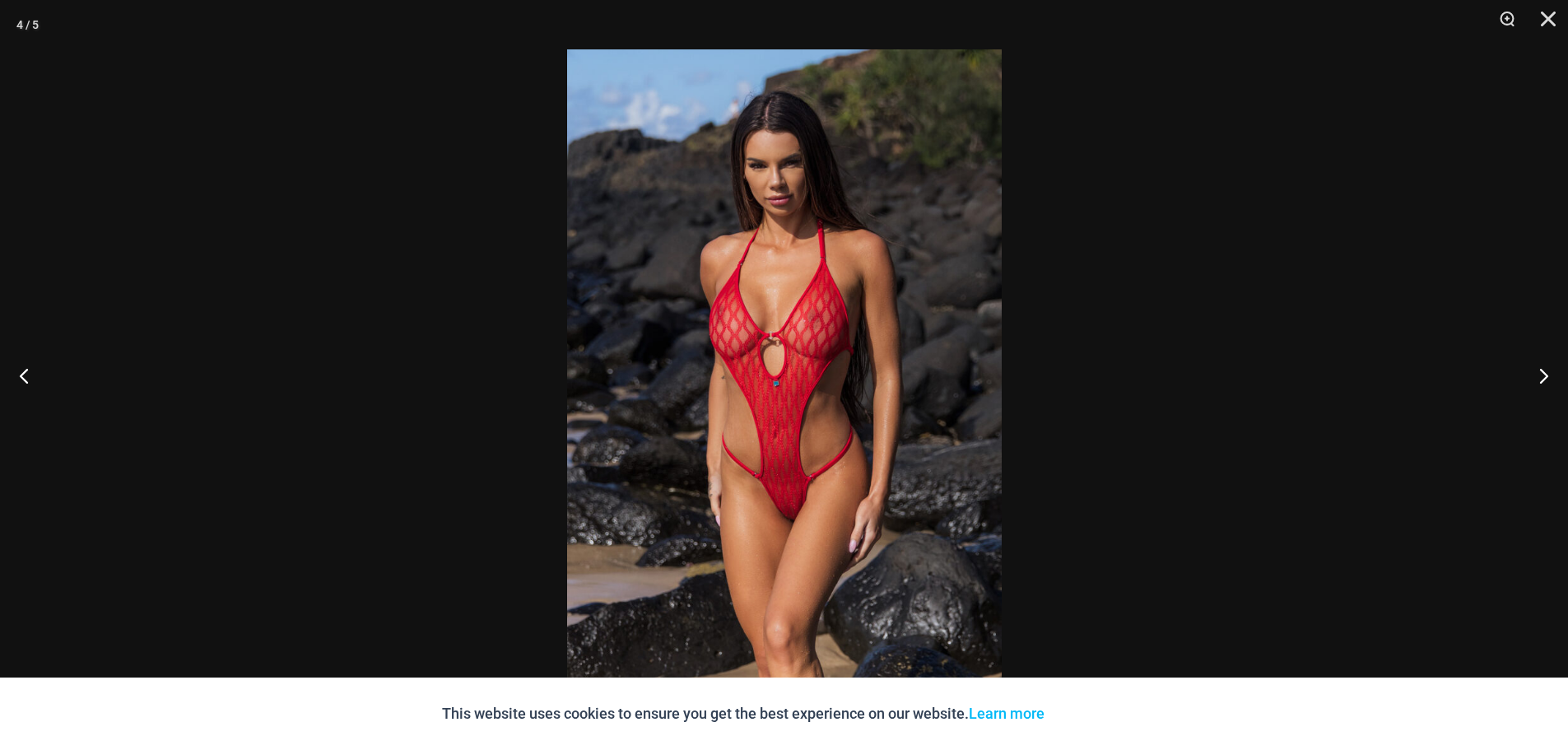
click at [745, 339] on img at bounding box center [784, 375] width 435 height 652
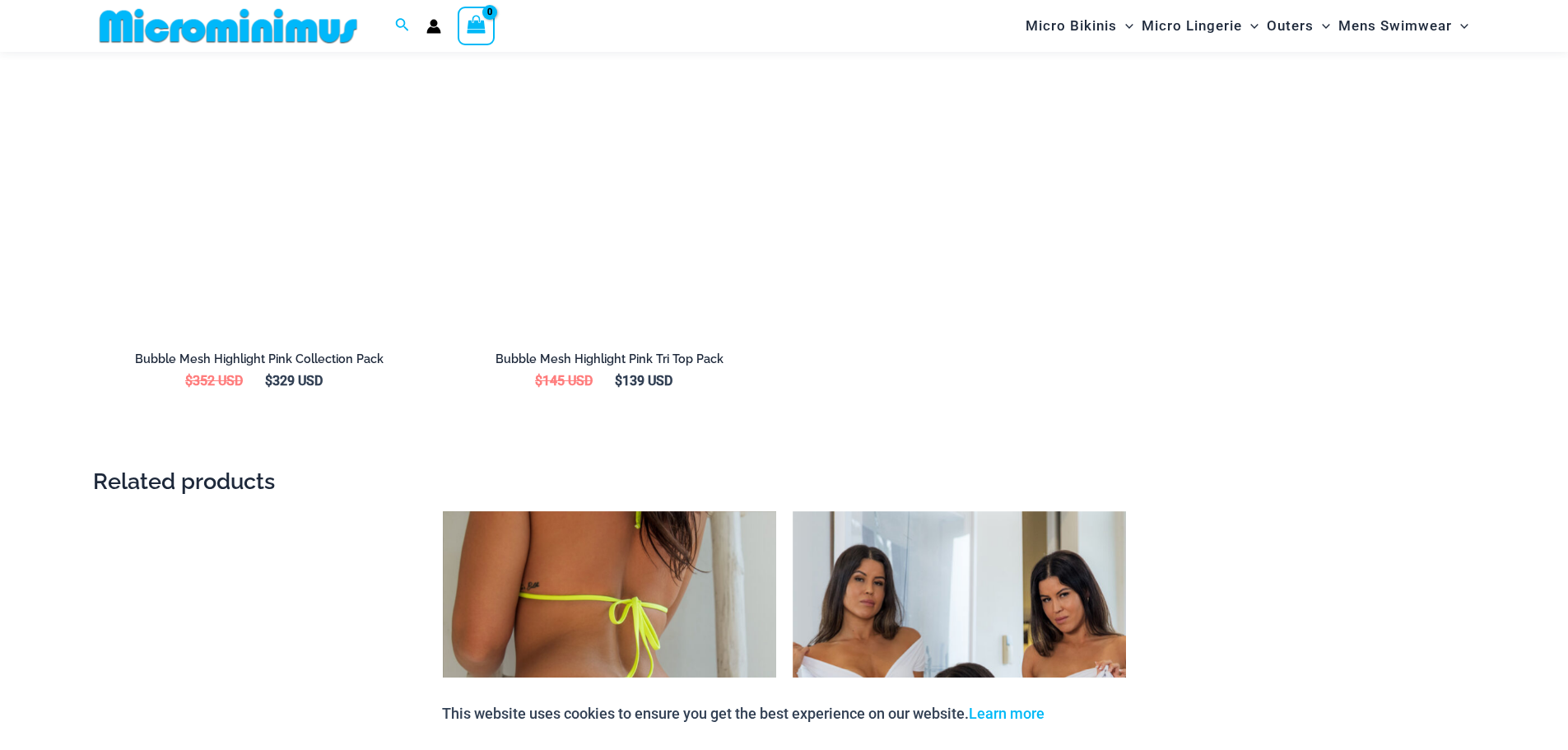
scroll to position [3159, 0]
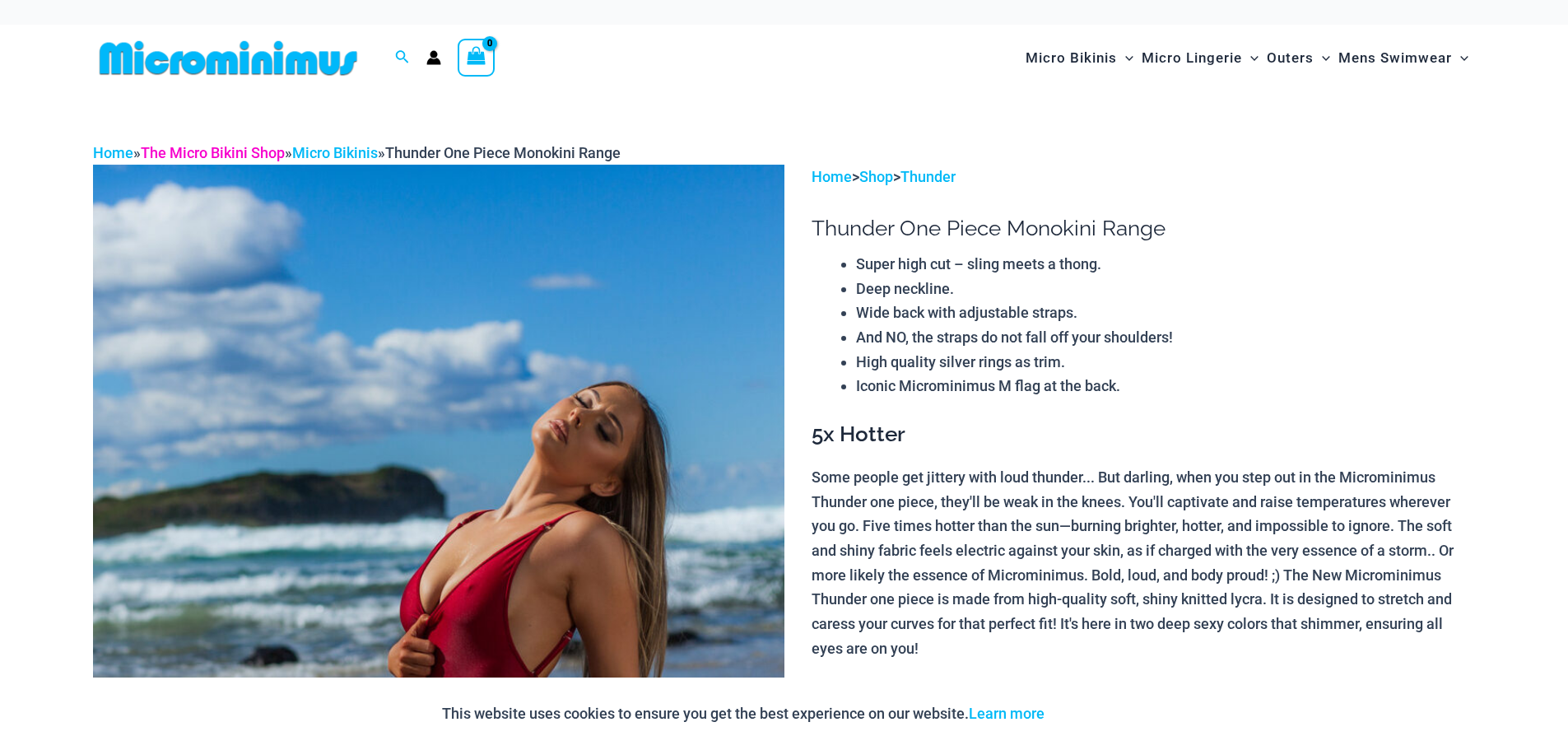
click at [230, 154] on link "The Micro Bikini Shop" at bounding box center [212, 152] width 144 height 17
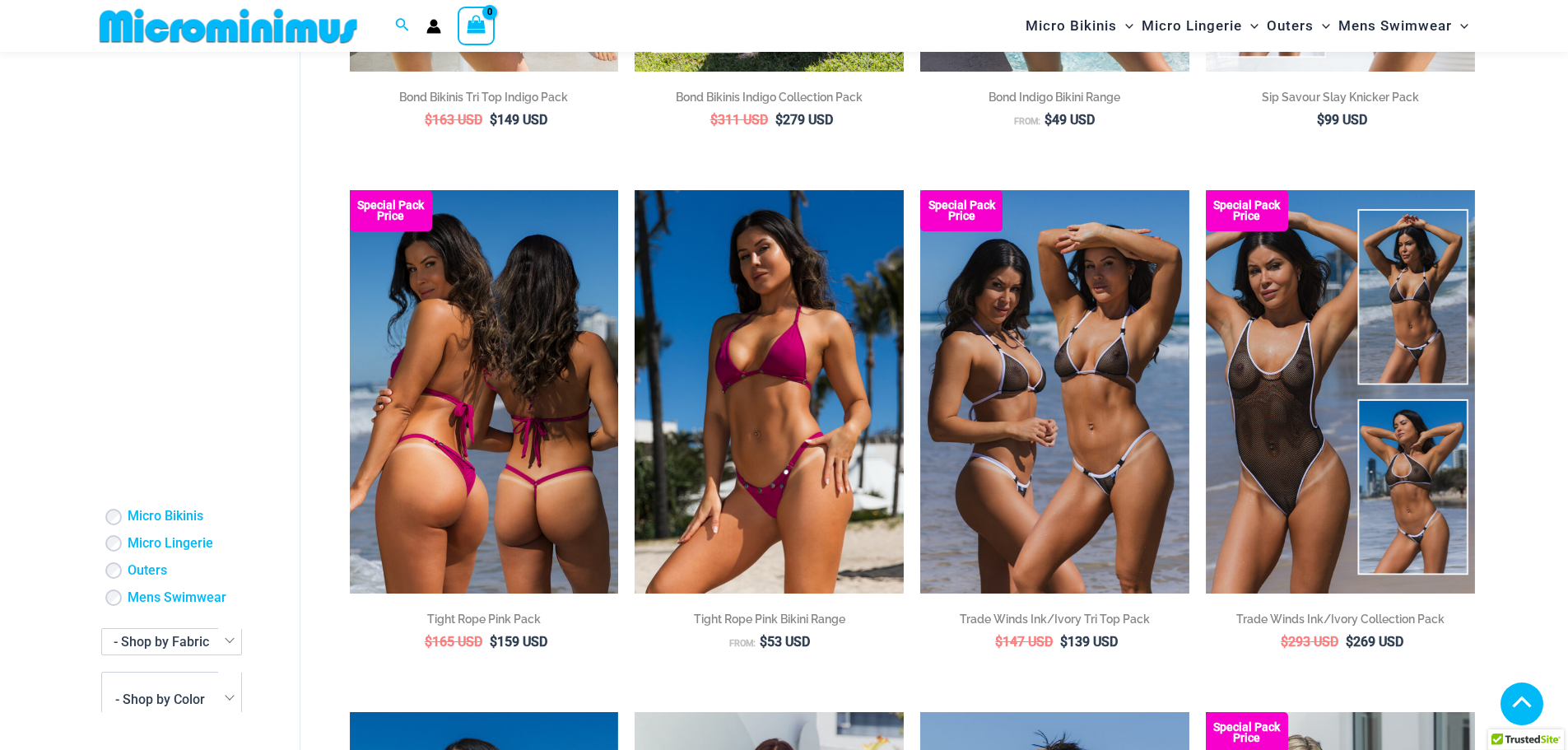
scroll to position [1058, 0]
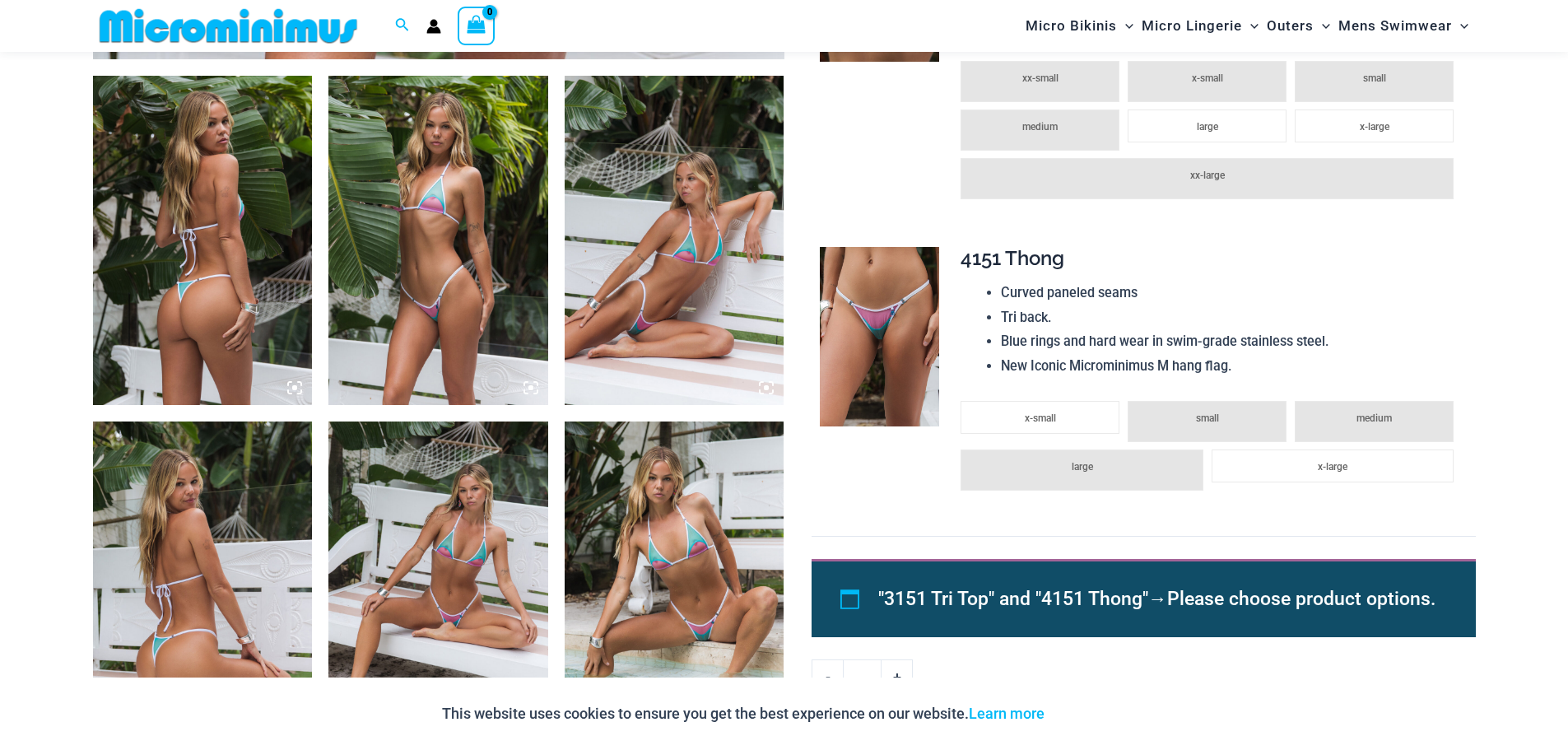
scroll to position [1138, 0]
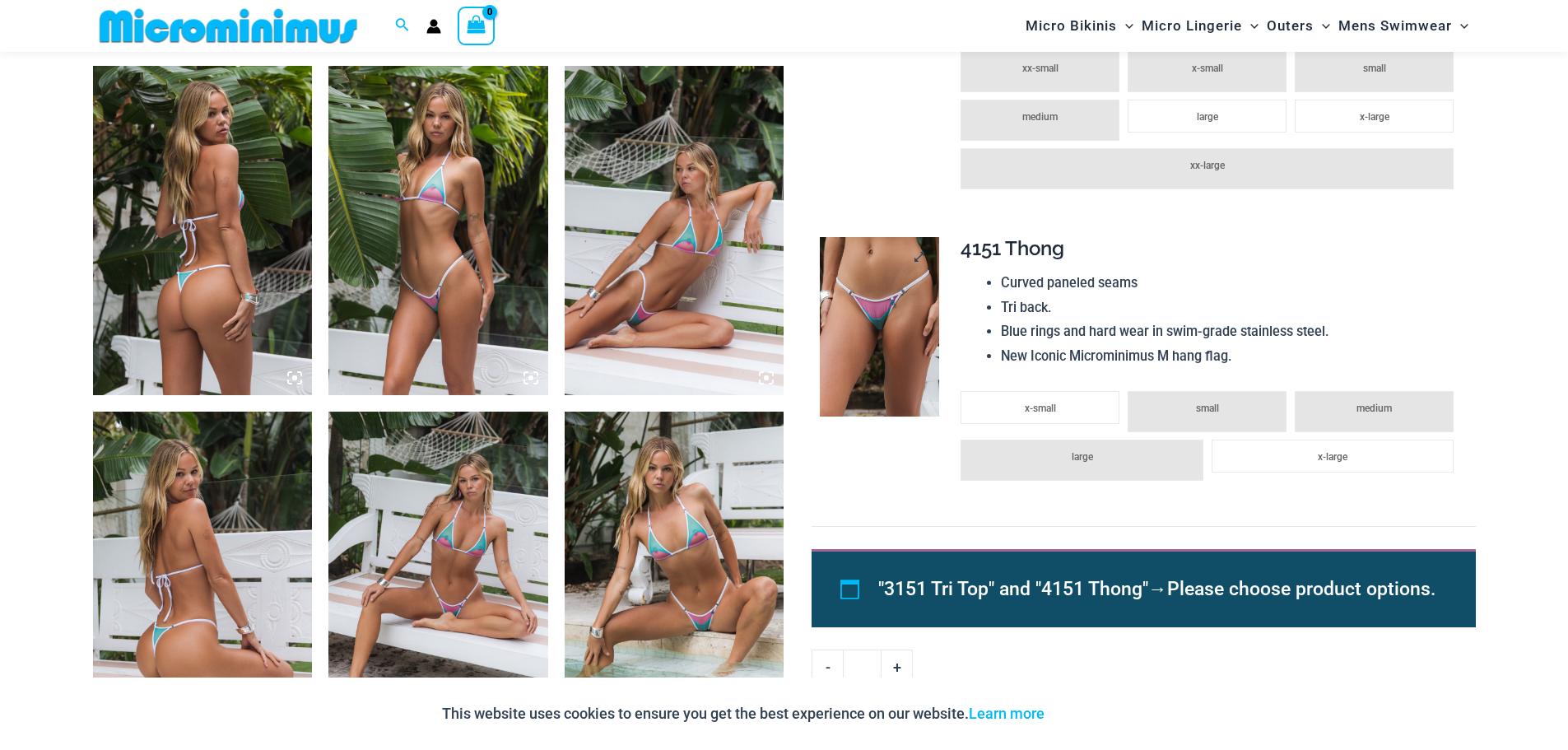
click at [898, 310] on img at bounding box center [880, 327] width 120 height 180
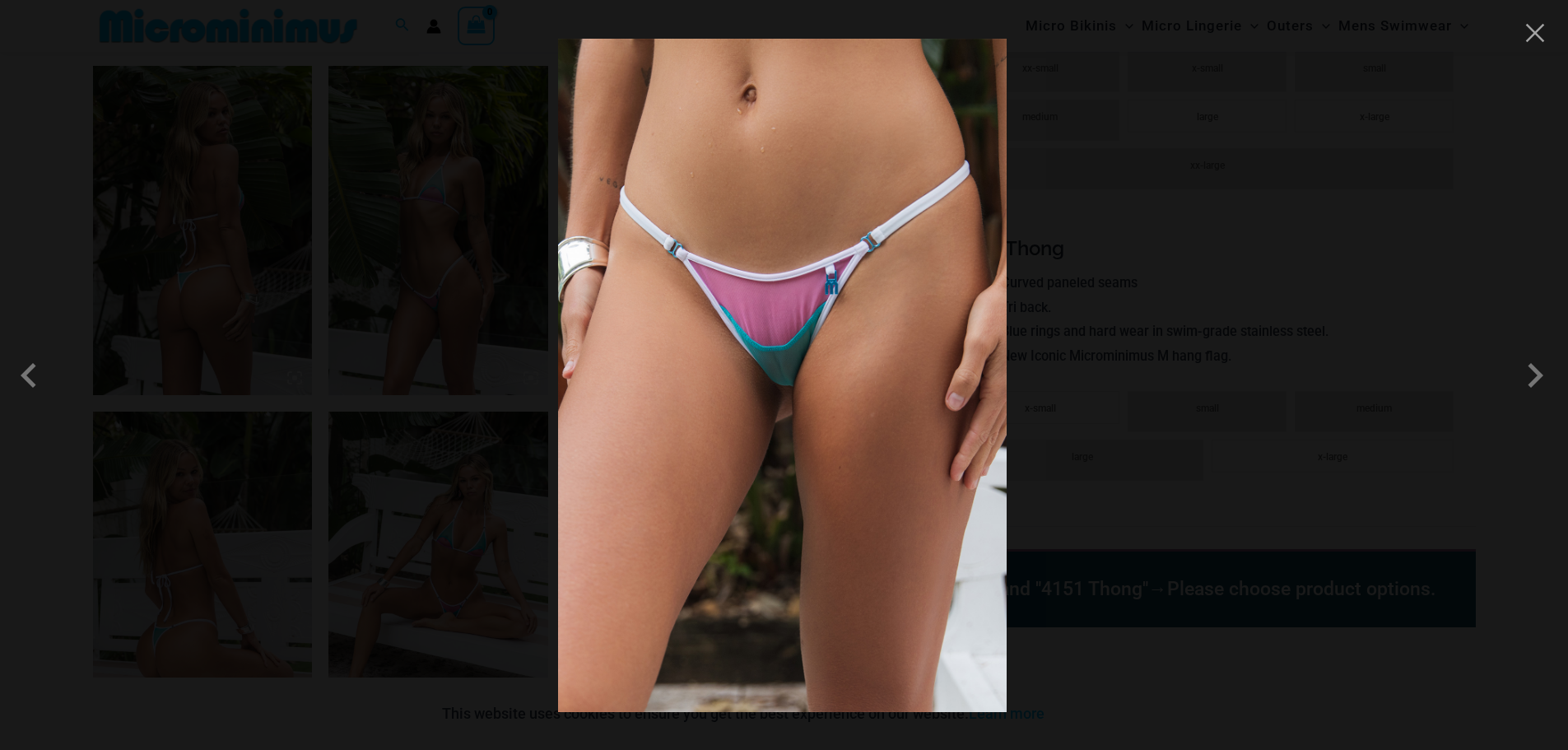
click at [800, 348] on img at bounding box center [783, 376] width 449 height 674
click at [744, 322] on img at bounding box center [783, 376] width 449 height 674
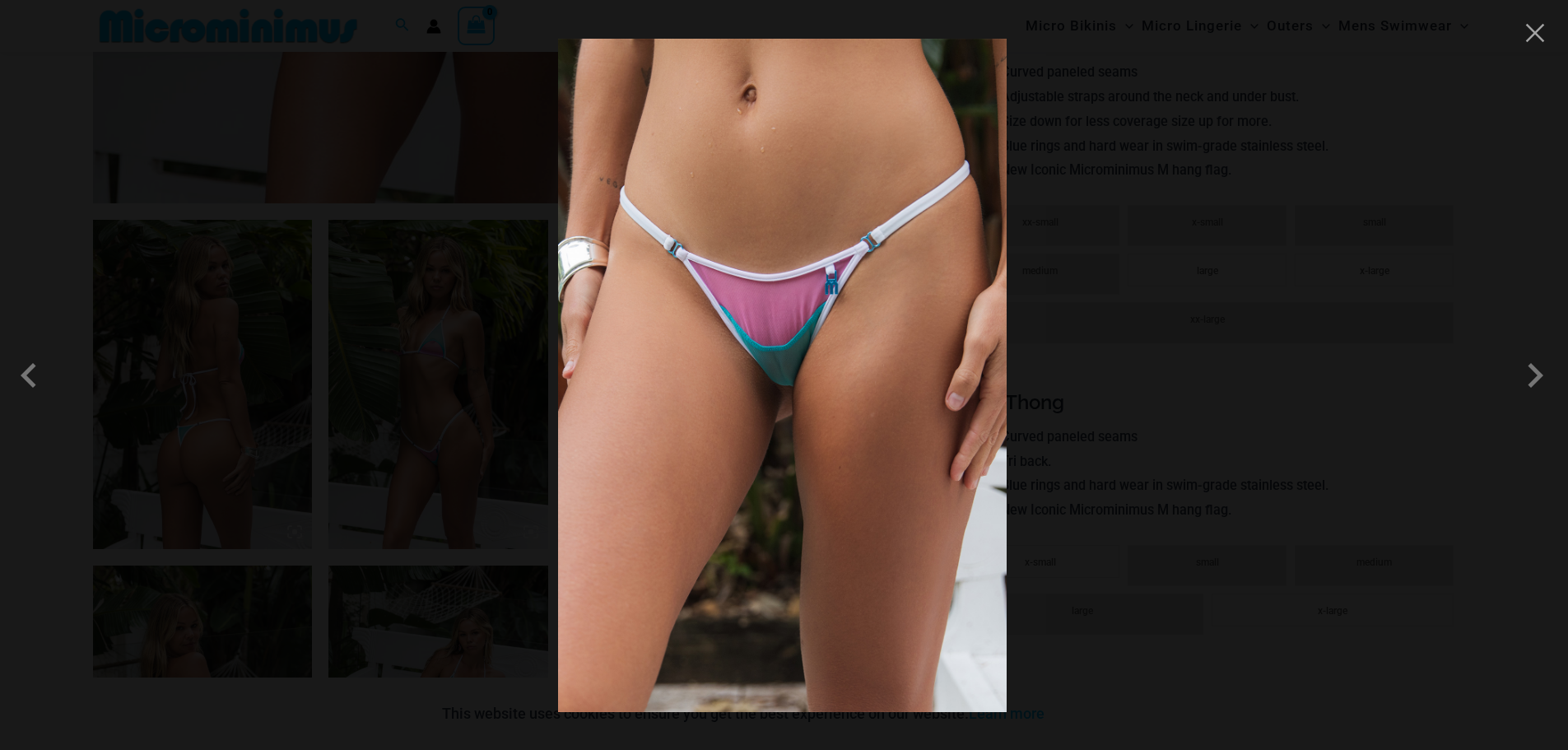
scroll to position [809, 0]
